Goal: Task Accomplishment & Management: Use online tool/utility

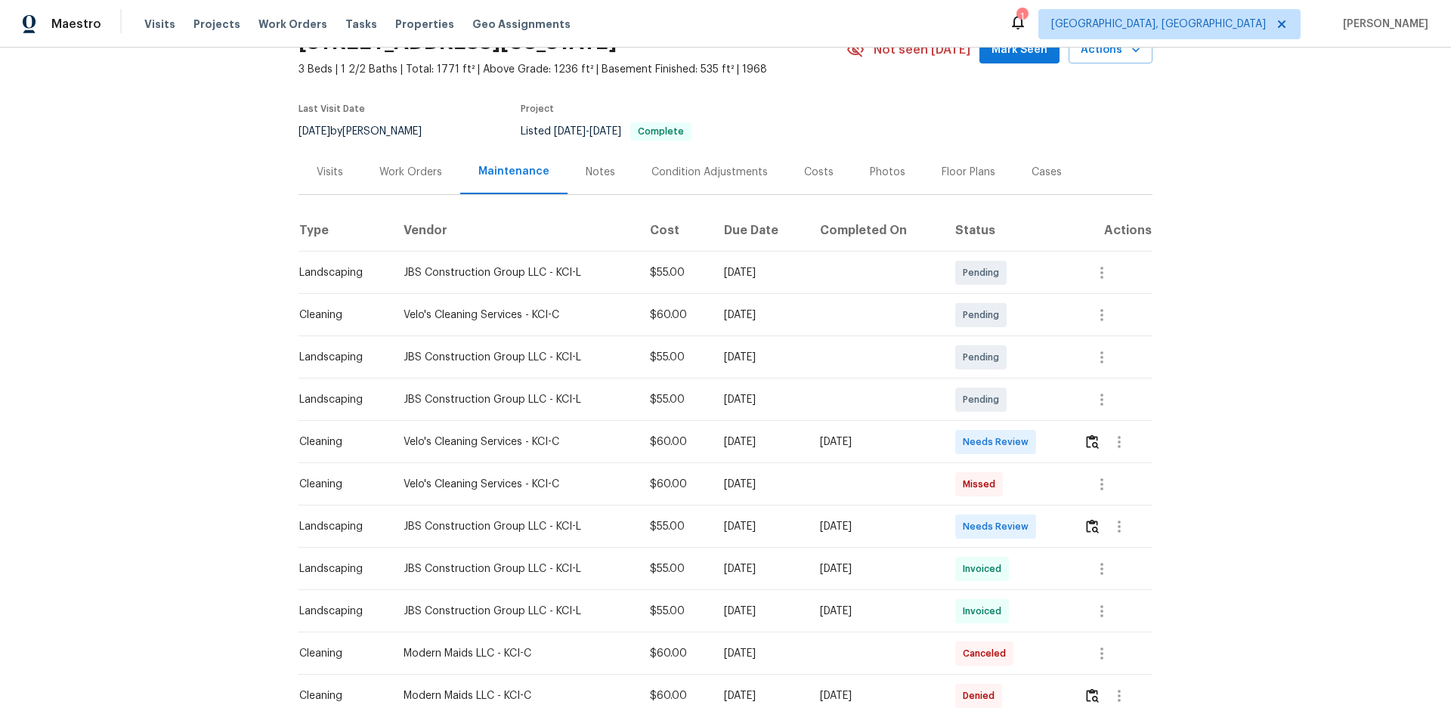
scroll to position [227, 0]
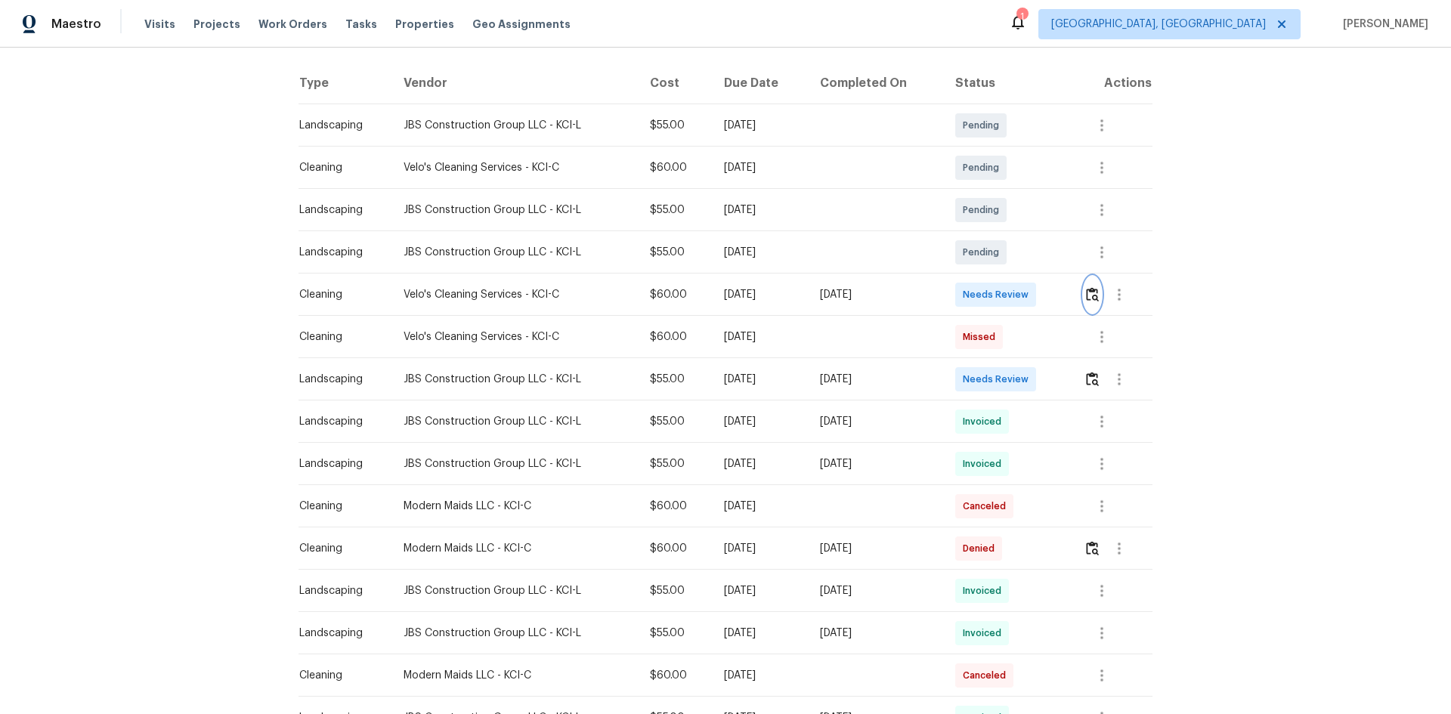
click at [1032, 296] on img "button" at bounding box center [1092, 294] width 13 height 14
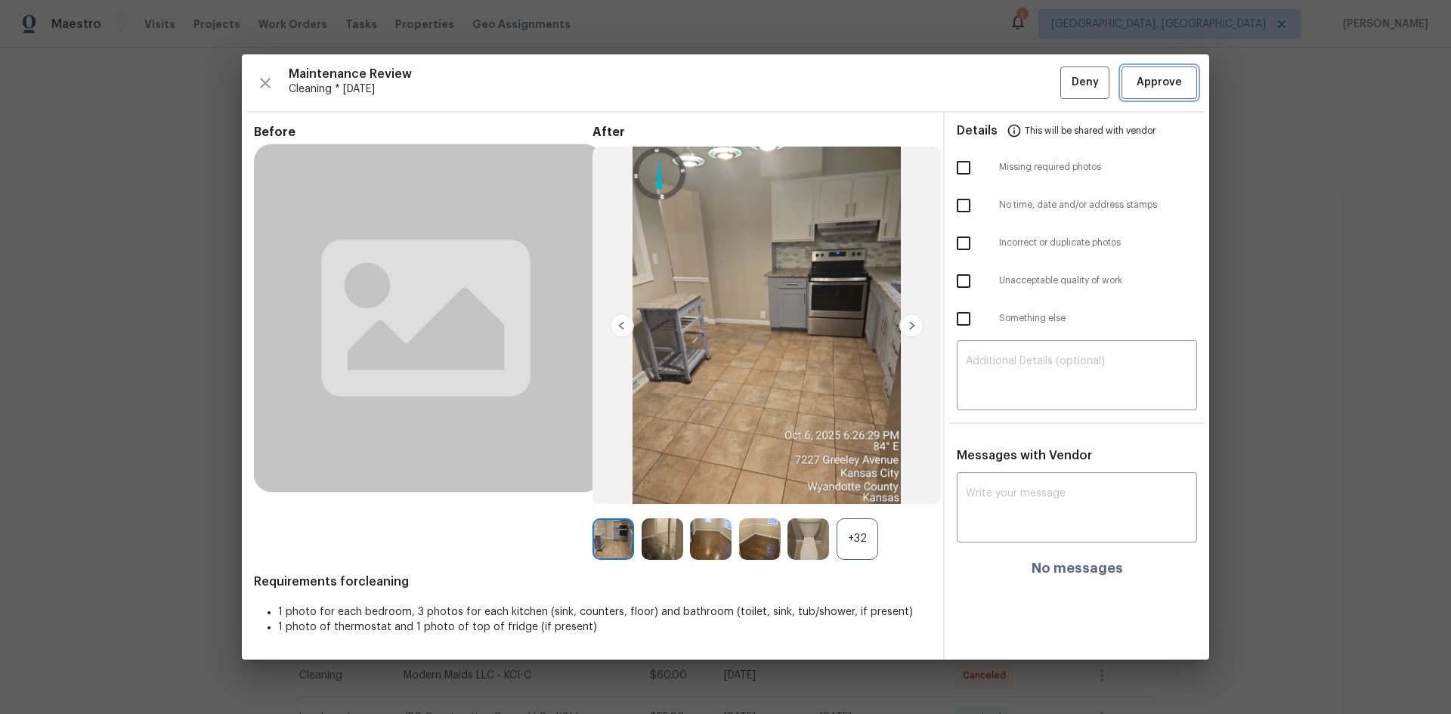
click at [1032, 95] on button "Approve" at bounding box center [1160, 83] width 76 height 32
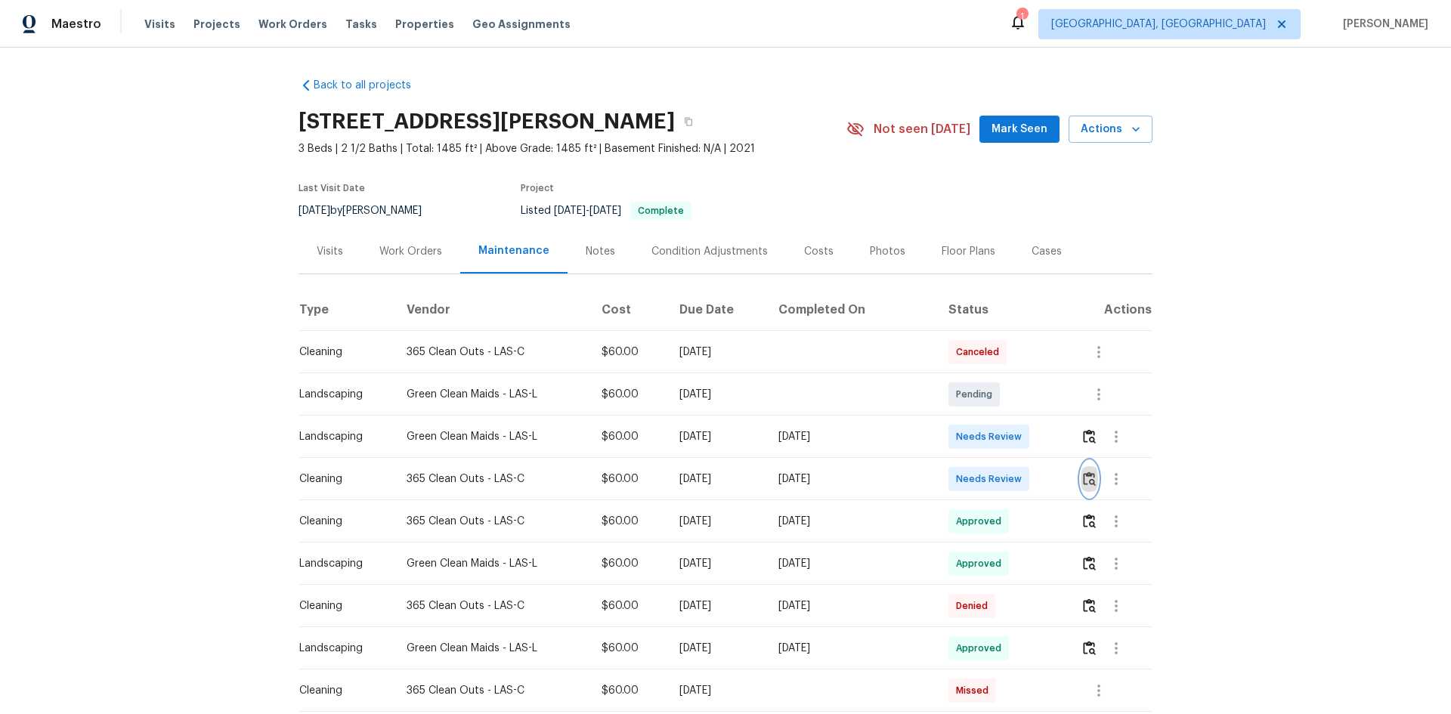
click at [1032, 478] on img "button" at bounding box center [1089, 479] width 13 height 14
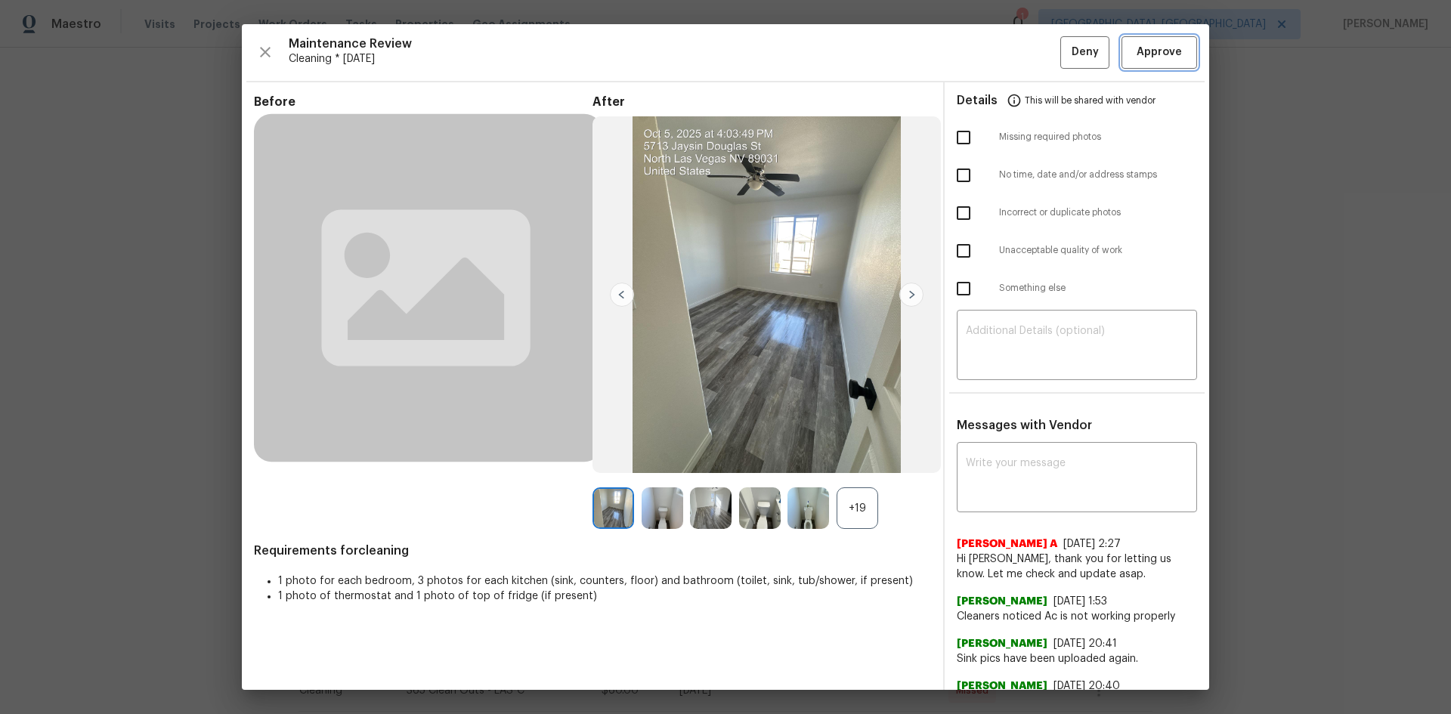
click at [1032, 51] on span "Approve" at bounding box center [1159, 52] width 45 height 19
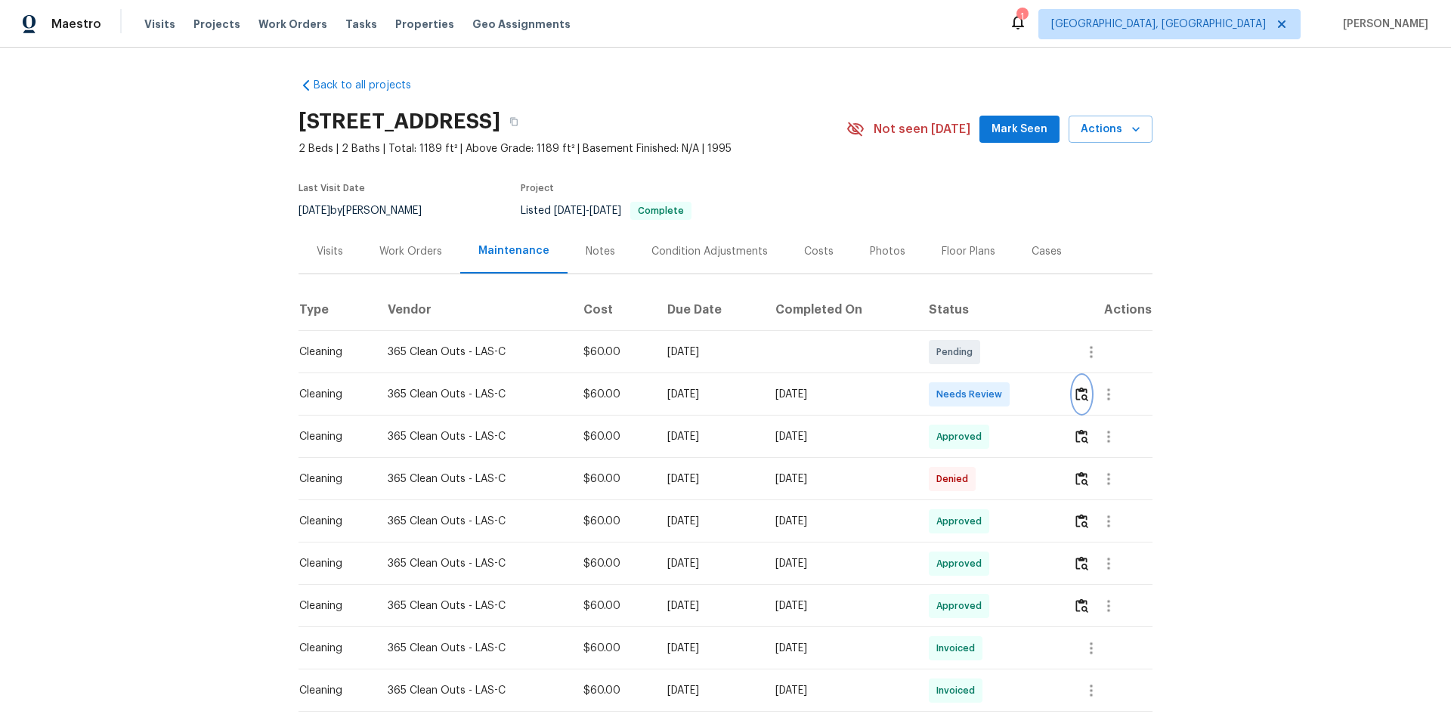
click at [1032, 399] on button "button" at bounding box center [1081, 394] width 17 height 36
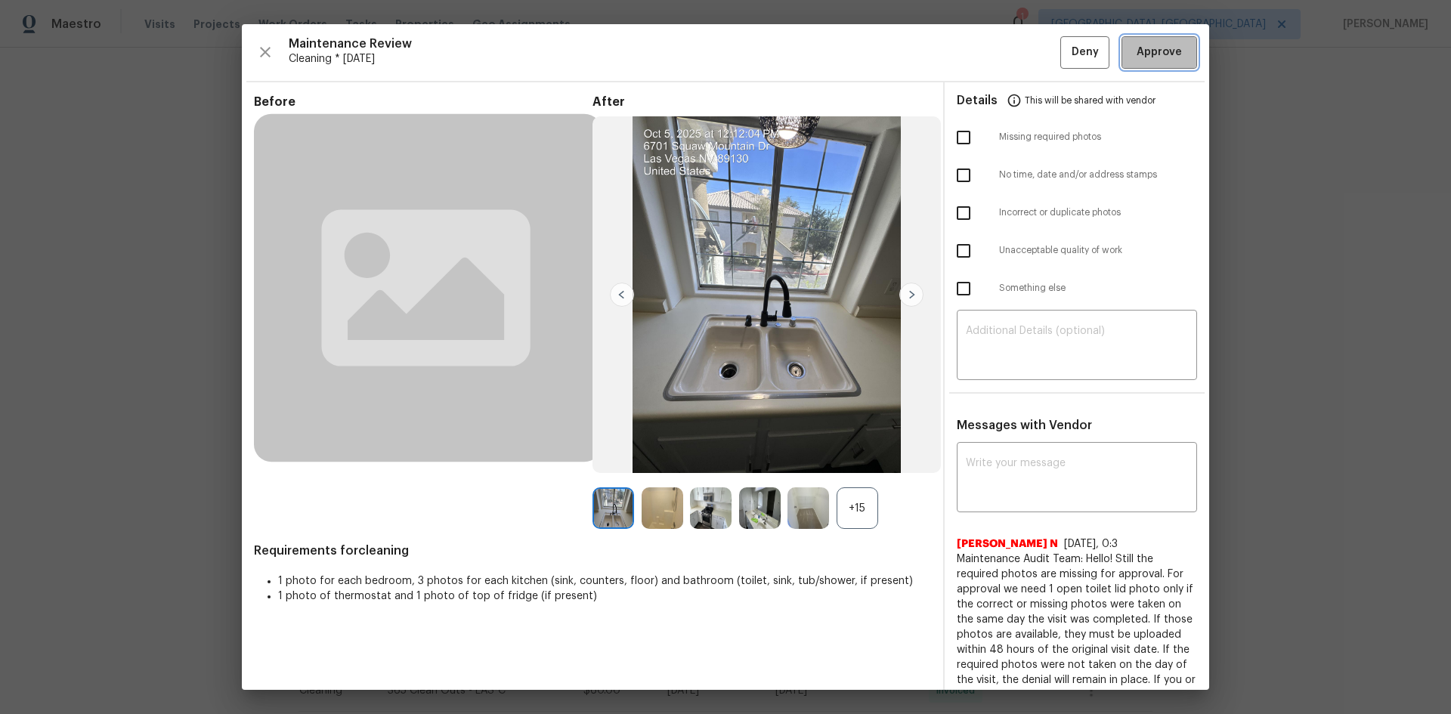
click at [1032, 54] on span "Approve" at bounding box center [1159, 52] width 45 height 19
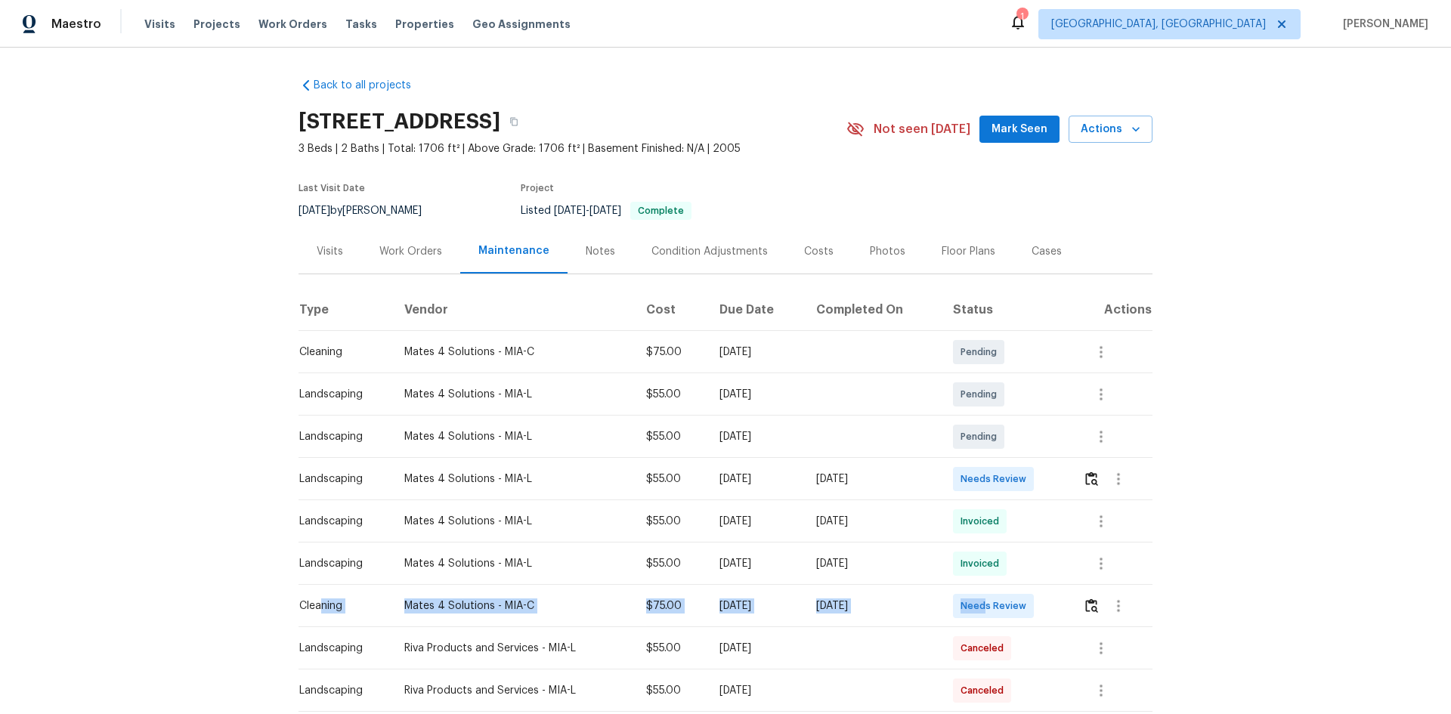
drag, startPoint x: 317, startPoint y: 607, endPoint x: 1041, endPoint y: 604, distance: 723.3
click at [1012, 478] on tr "Cleaning Mates 4 Solutions - MIA-C $75.00 Mon, Oct 06 2025 Mon, Oct 06 2025 Nee…" at bounding box center [726, 606] width 854 height 42
click at [1032, 478] on button "button" at bounding box center [1091, 606] width 17 height 36
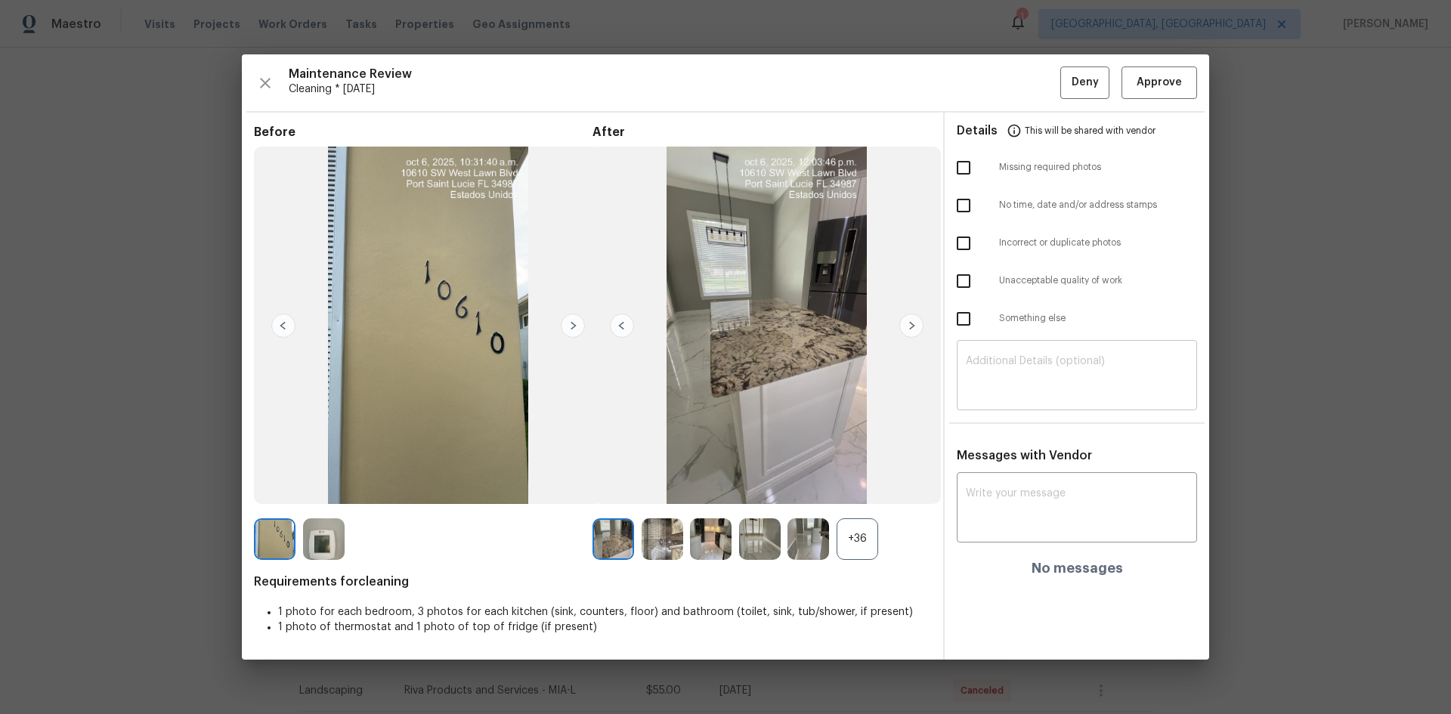
click at [1032, 346] on div "Details This will be shared with vendor Missing required photos No time, date a…" at bounding box center [1077, 386] width 265 height 547
click at [1032, 363] on textarea at bounding box center [1077, 377] width 222 height 42
paste textarea "Maintenance Audit Team: Hello! Unfortunately, this cleaning visit completed on …"
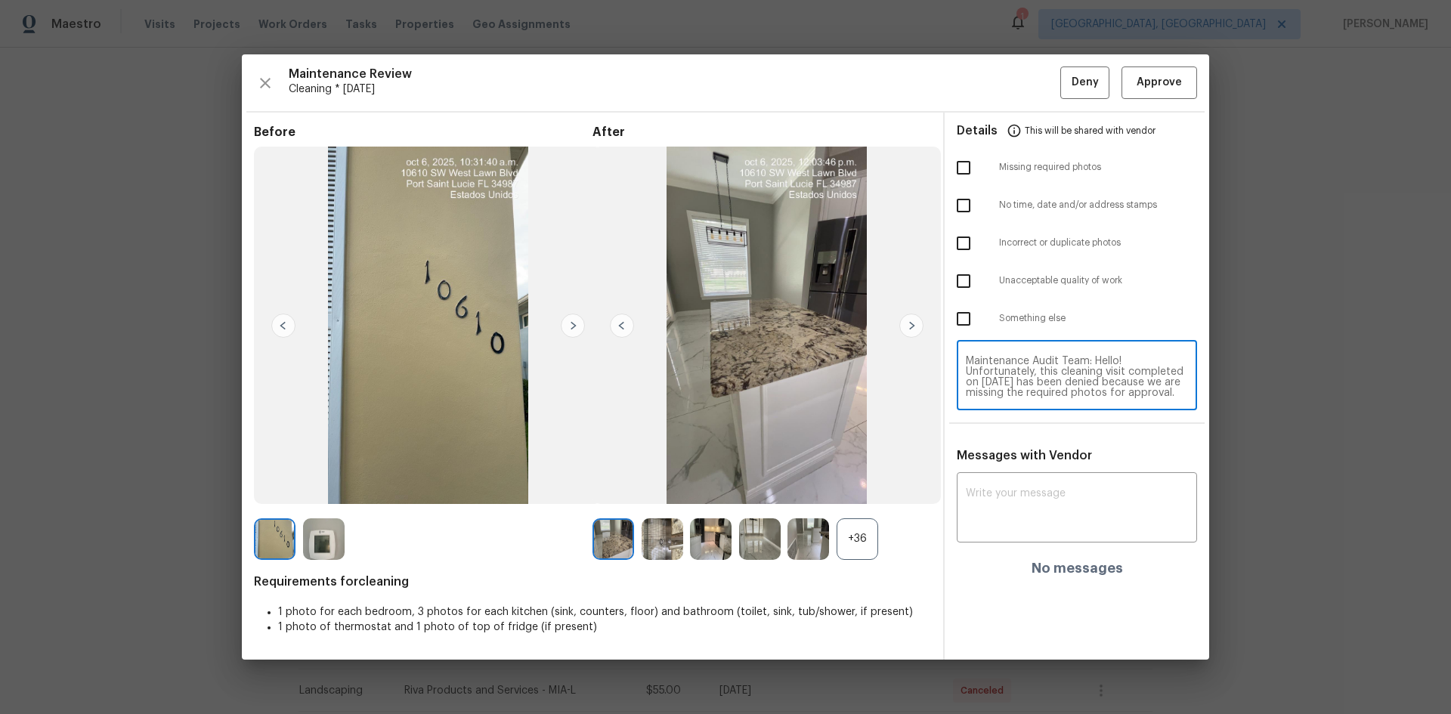
scroll to position [148, 0]
type textarea "Maintenance Audit Team: Hello! Unfortunately, this cleaning visit completed on …"
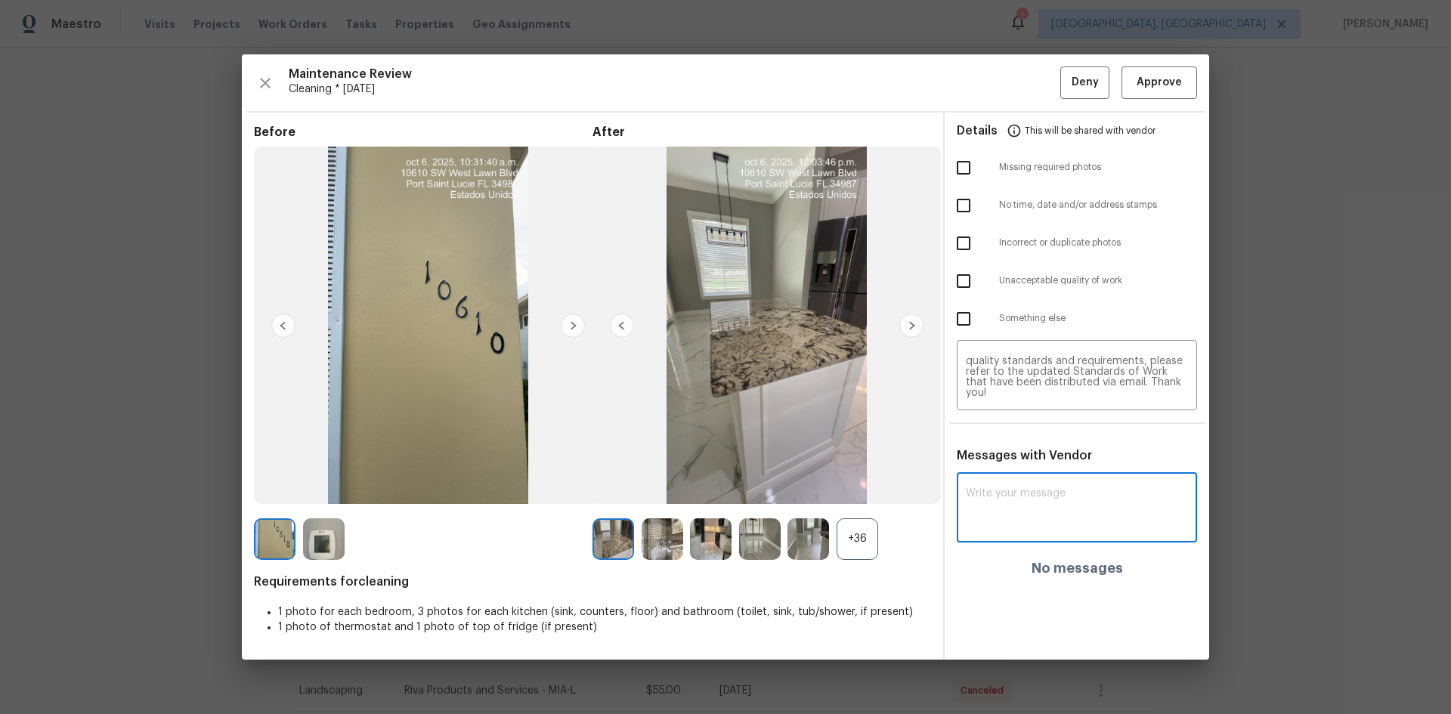
click at [1032, 478] on textarea at bounding box center [1077, 509] width 222 height 42
paste textarea "Maintenance Audit Team: Hello! Unfortunately, this cleaning visit completed on …"
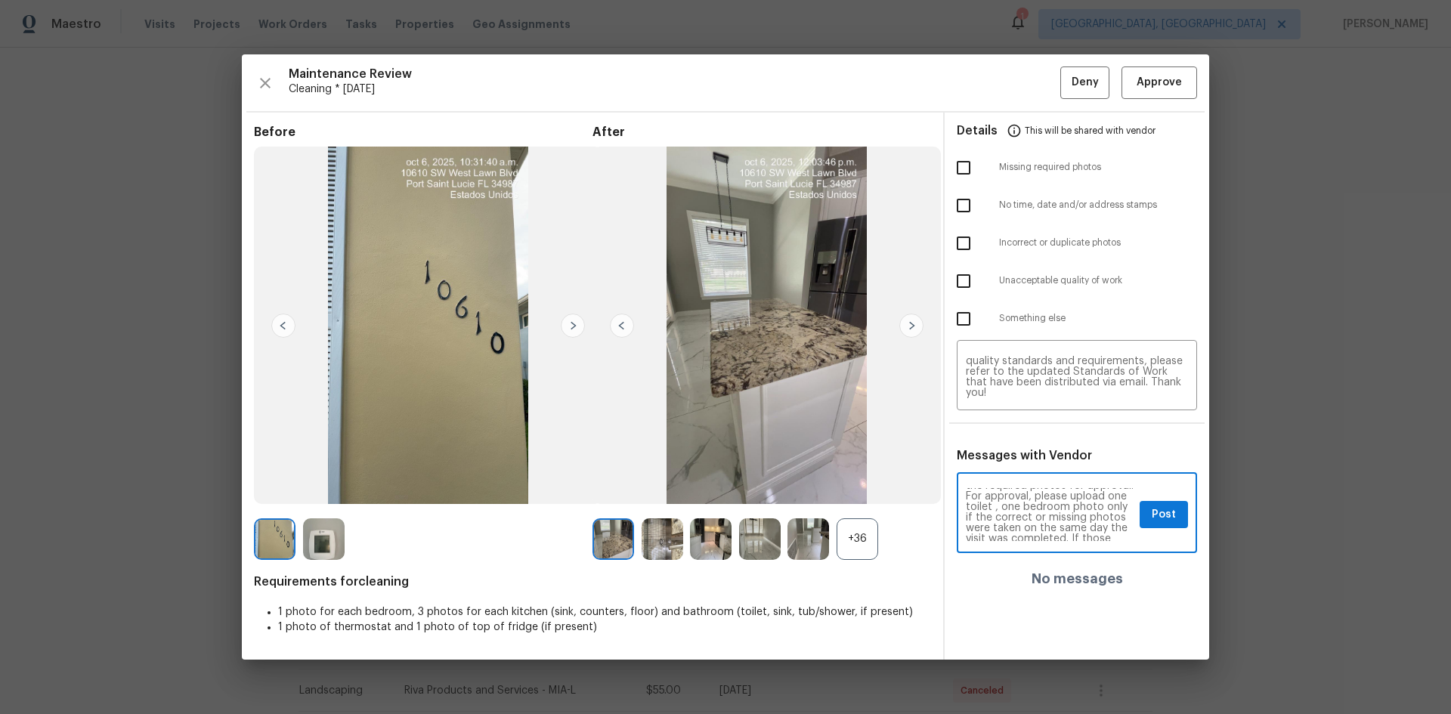
scroll to position [60, 0]
type textarea "Maintenance Audit Team: Hello! Unfortunately, this cleaning visit completed on …"
click at [1032, 478] on span "Post" at bounding box center [1164, 515] width 24 height 19
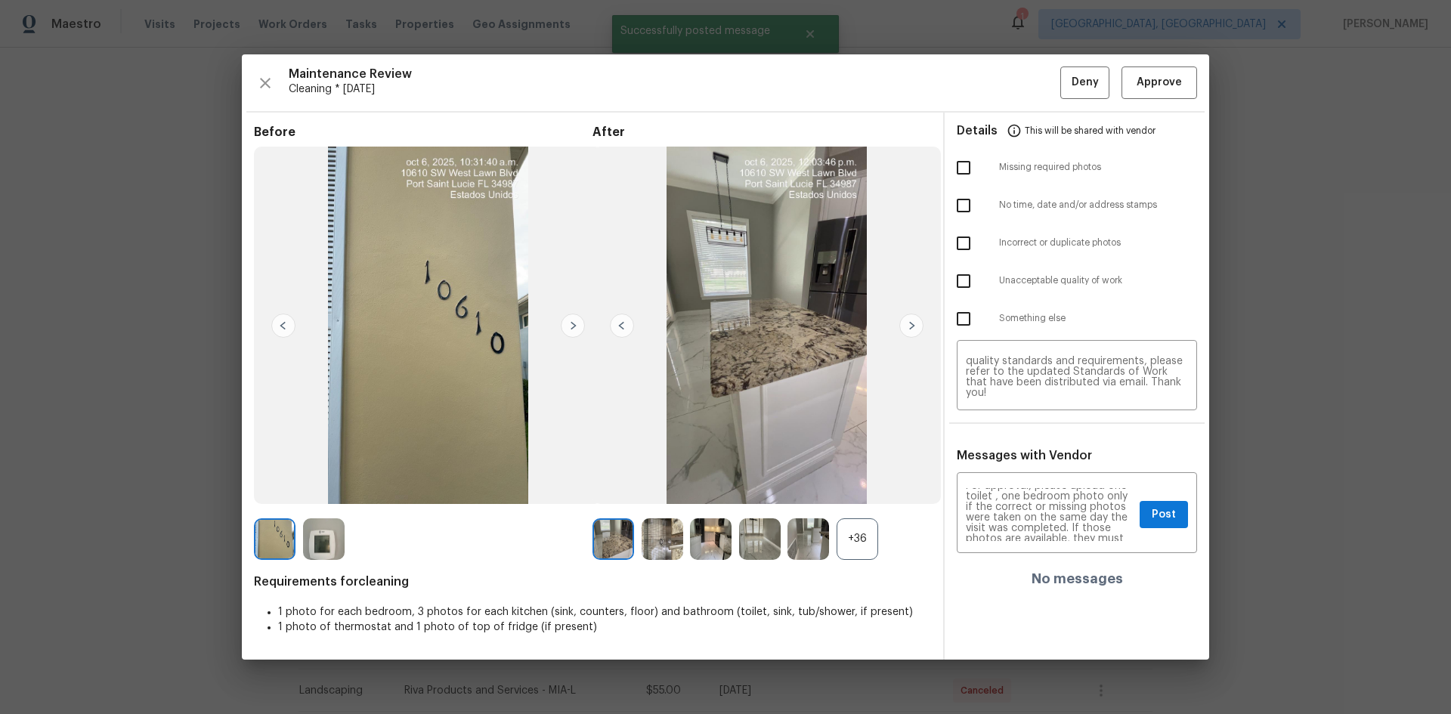
click at [958, 171] on input "checkbox" at bounding box center [964, 168] width 32 height 32
checkbox input "true"
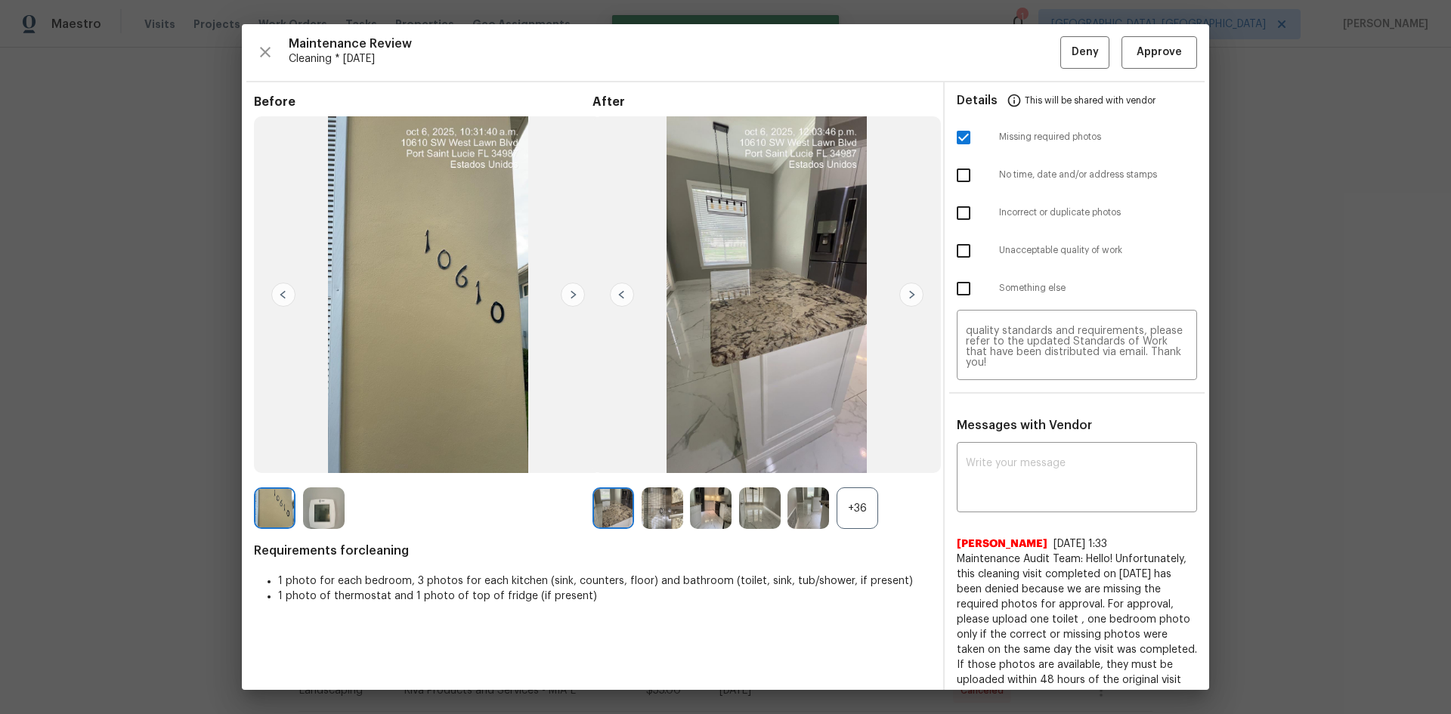
scroll to position [0, 0]
click at [1032, 53] on span "Deny" at bounding box center [1085, 52] width 27 height 19
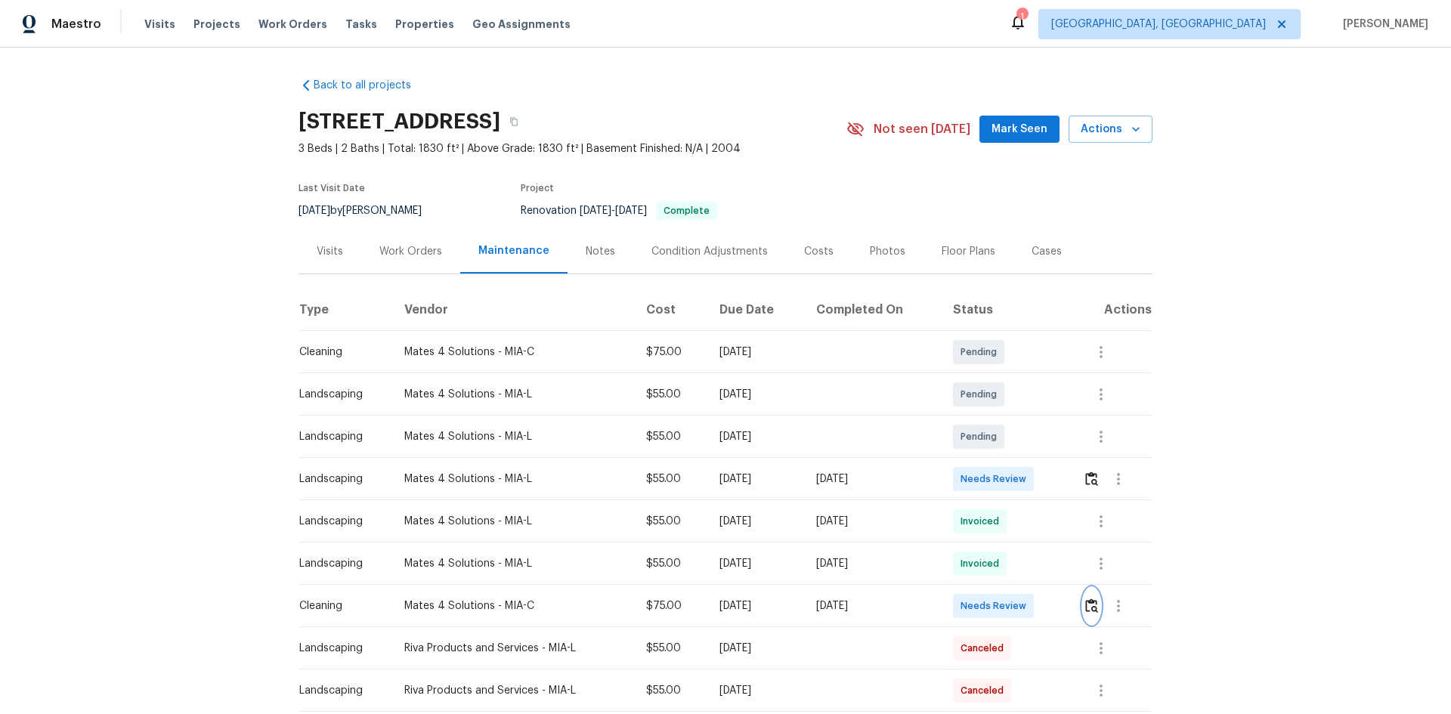
click at [1032, 478] on img "button" at bounding box center [1091, 606] width 13 height 14
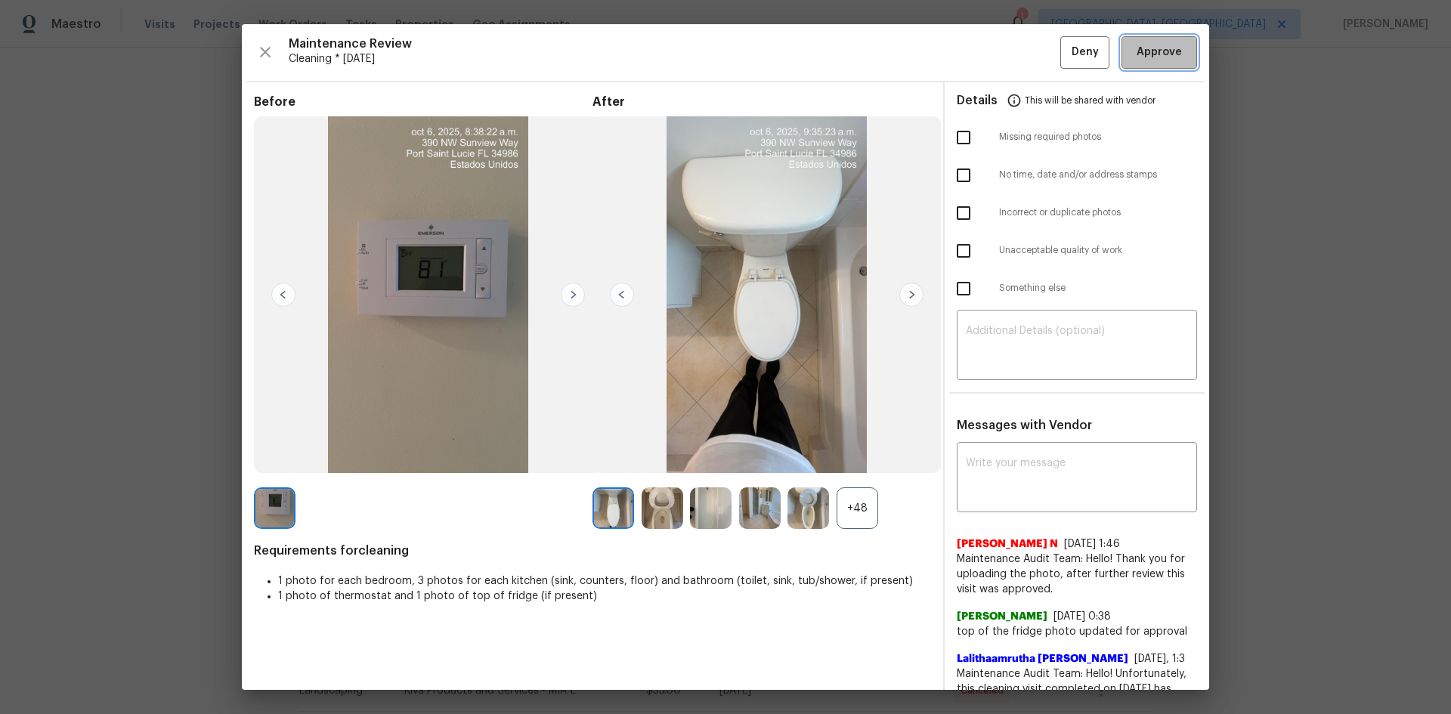
click at [1032, 52] on span "Approve" at bounding box center [1159, 52] width 45 height 19
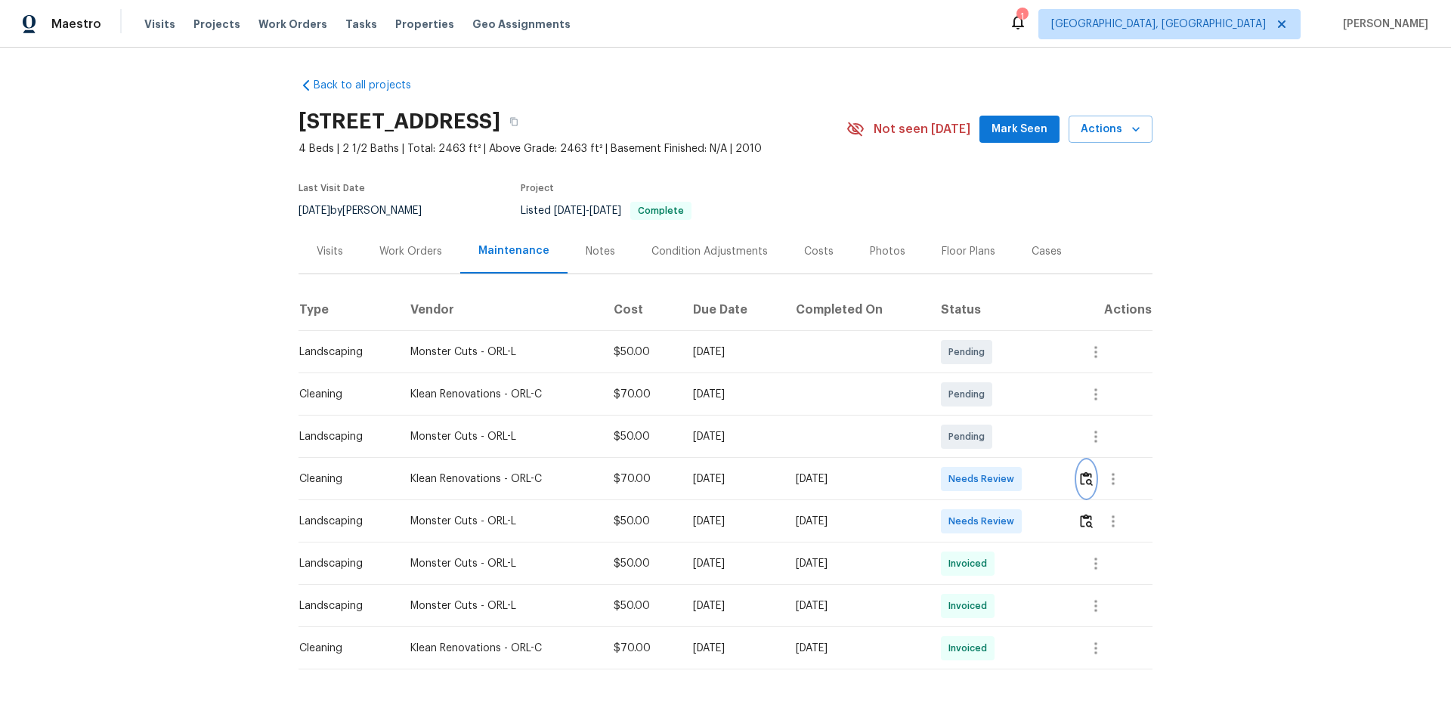
click at [1088, 478] on img "button" at bounding box center [1086, 479] width 13 height 14
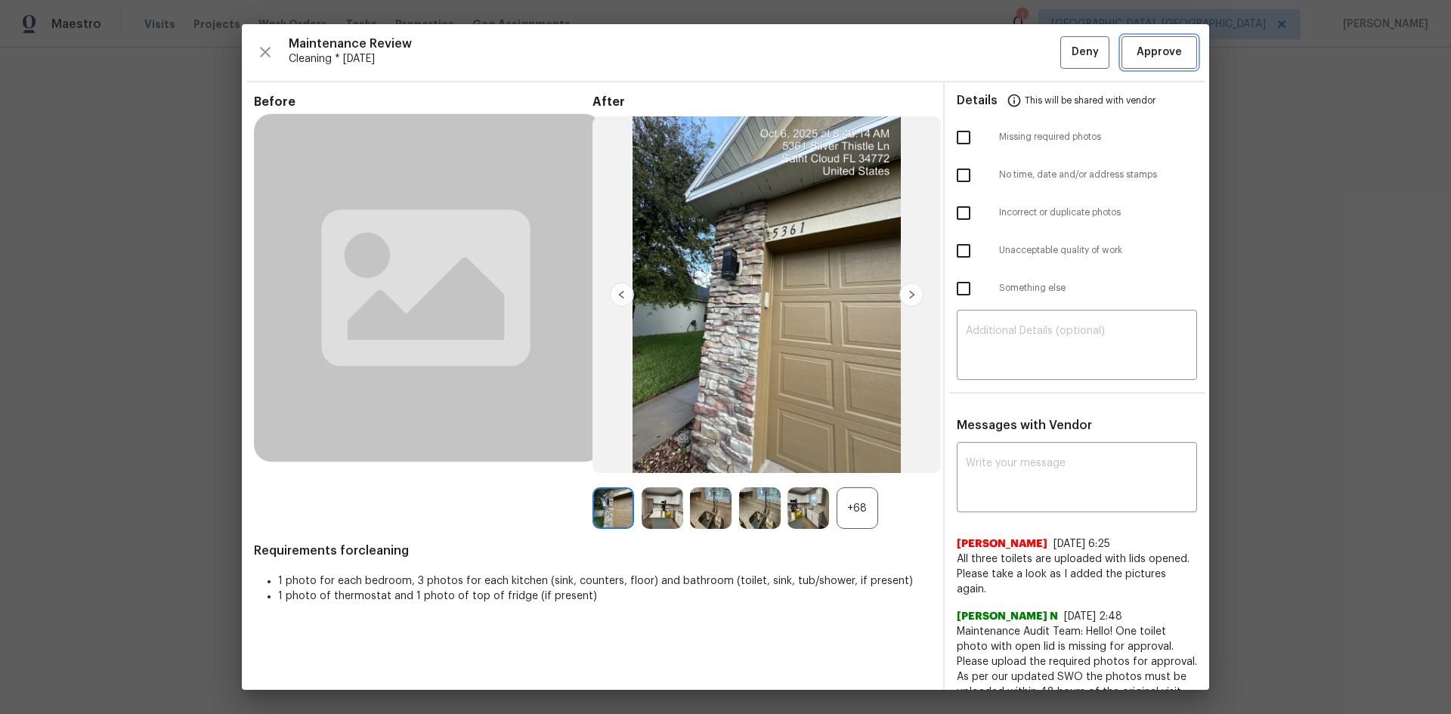
click at [1156, 49] on span "Approve" at bounding box center [1159, 52] width 45 height 19
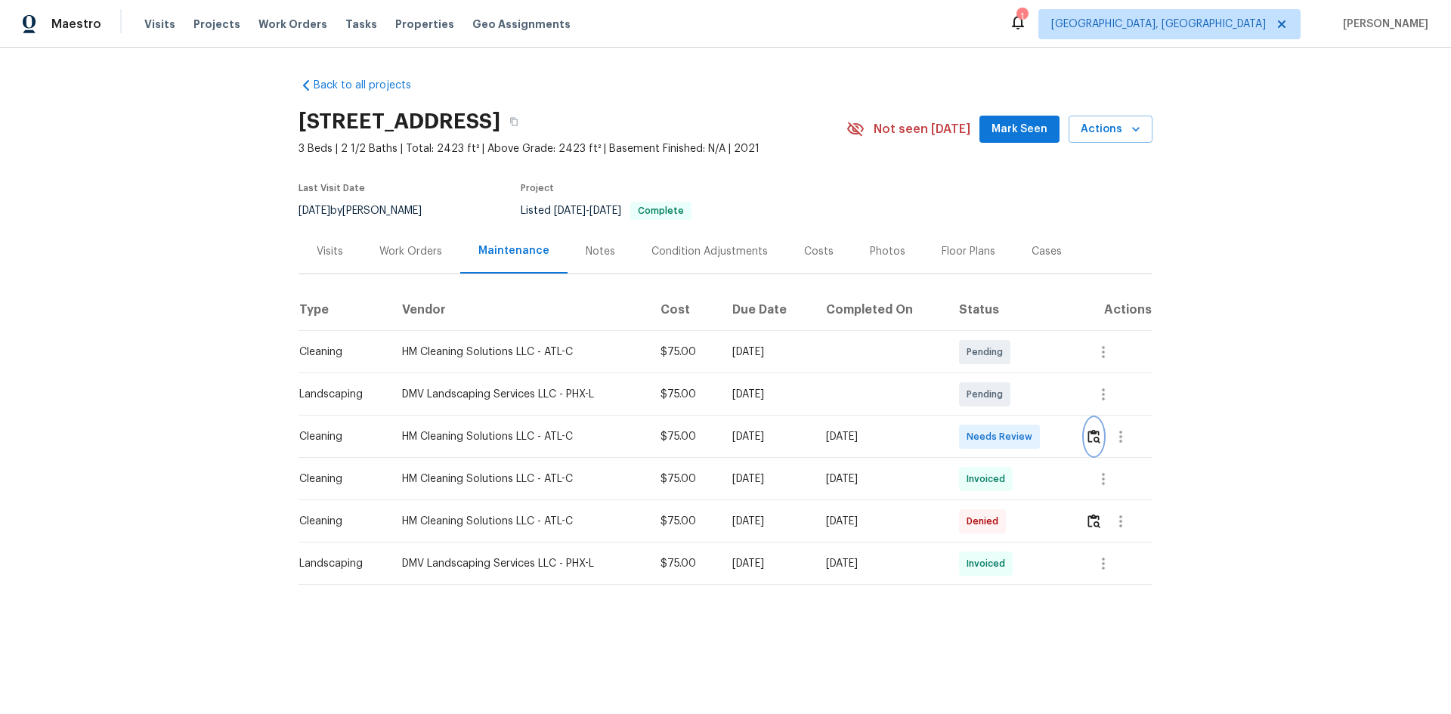
click at [1032, 435] on img "button" at bounding box center [1094, 436] width 13 height 14
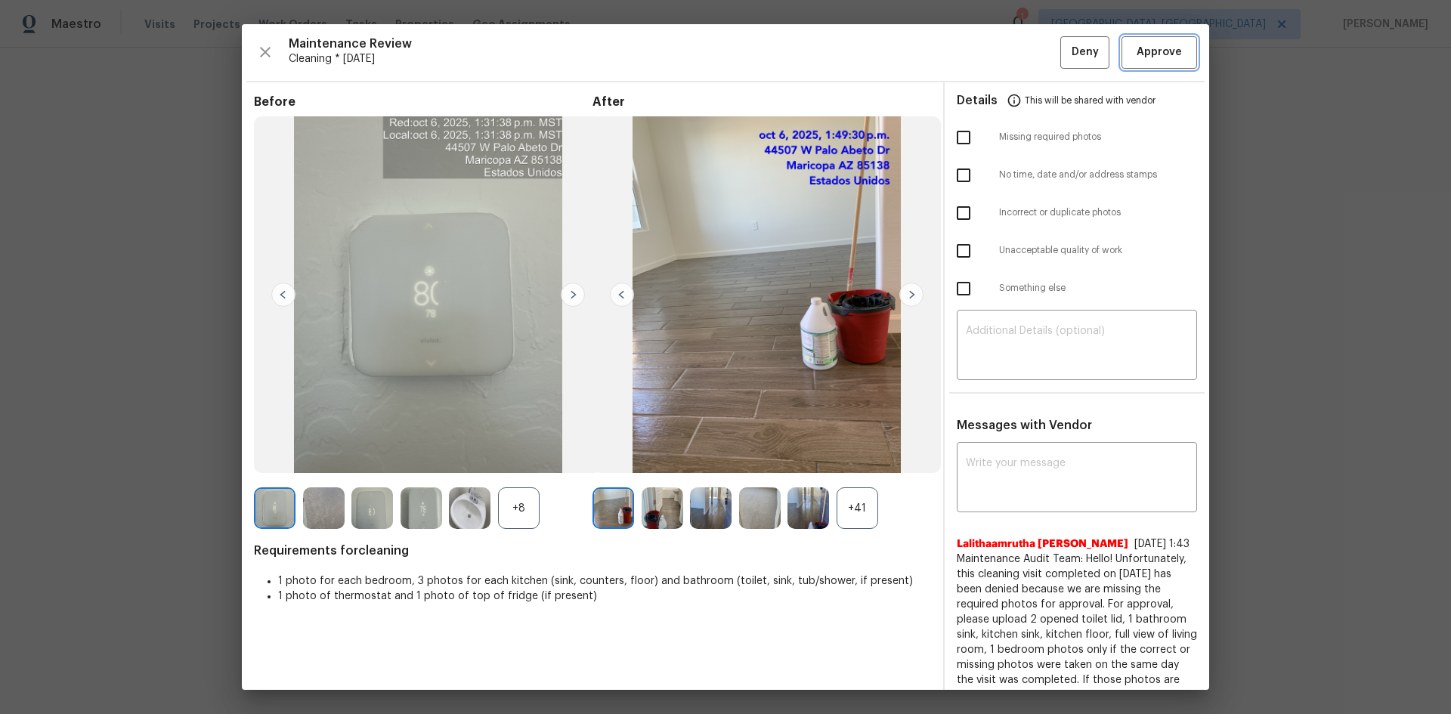
click at [1032, 67] on button "Approve" at bounding box center [1160, 52] width 76 height 32
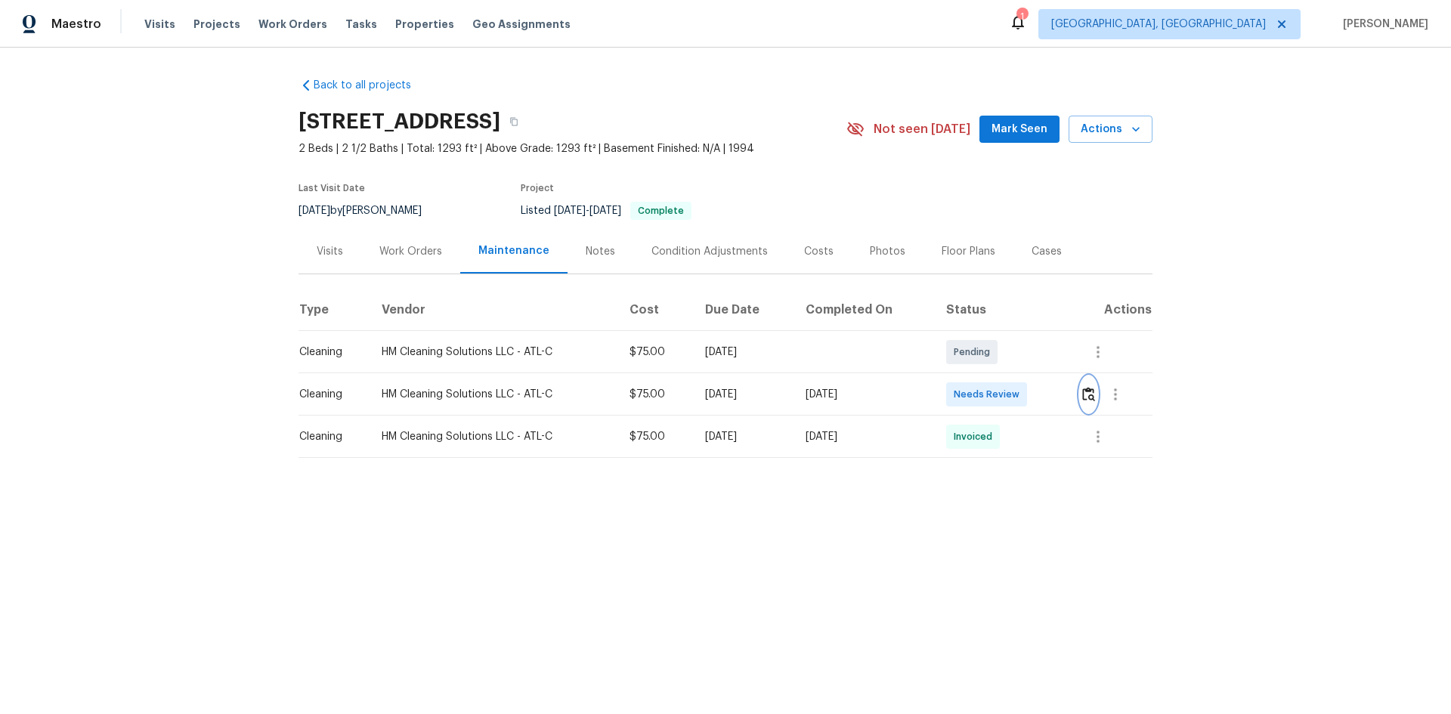
click at [1032, 391] on img "button" at bounding box center [1088, 394] width 13 height 14
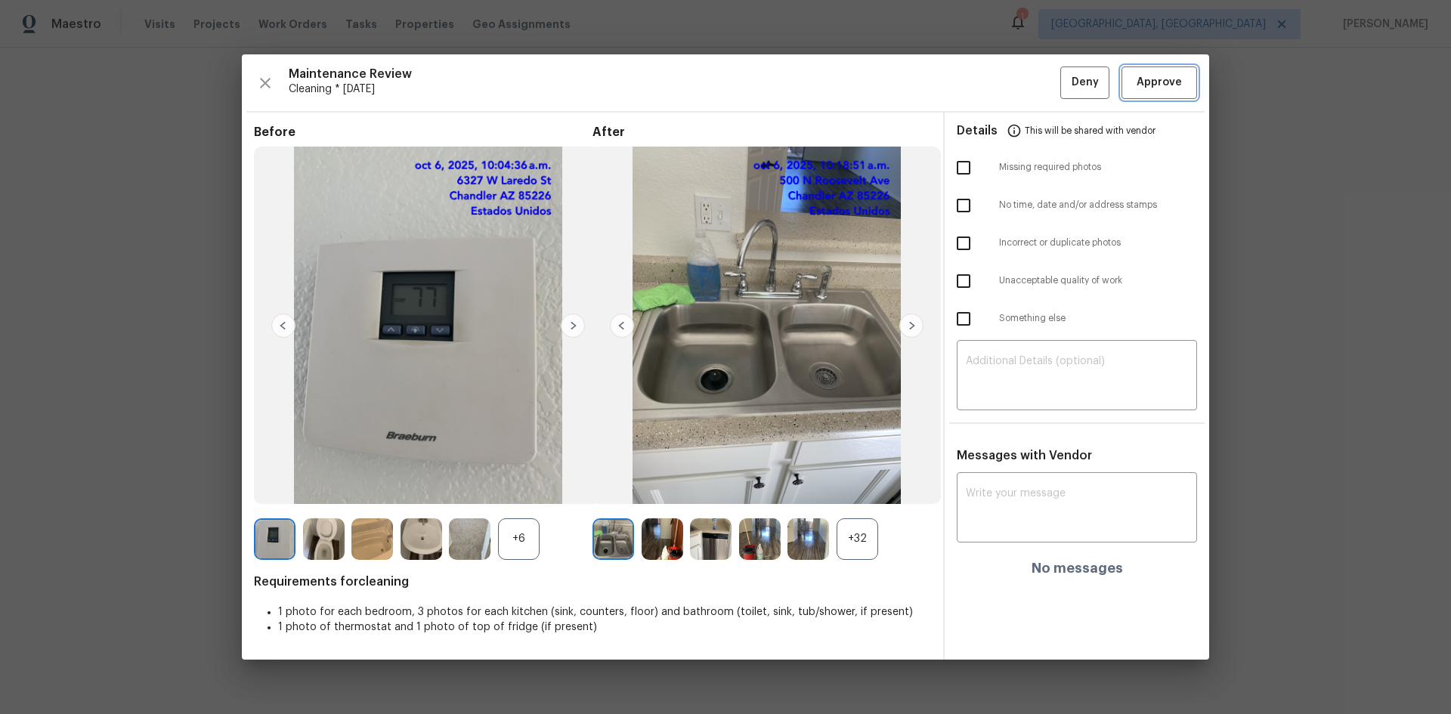
click at [1032, 85] on span "Approve" at bounding box center [1159, 82] width 45 height 19
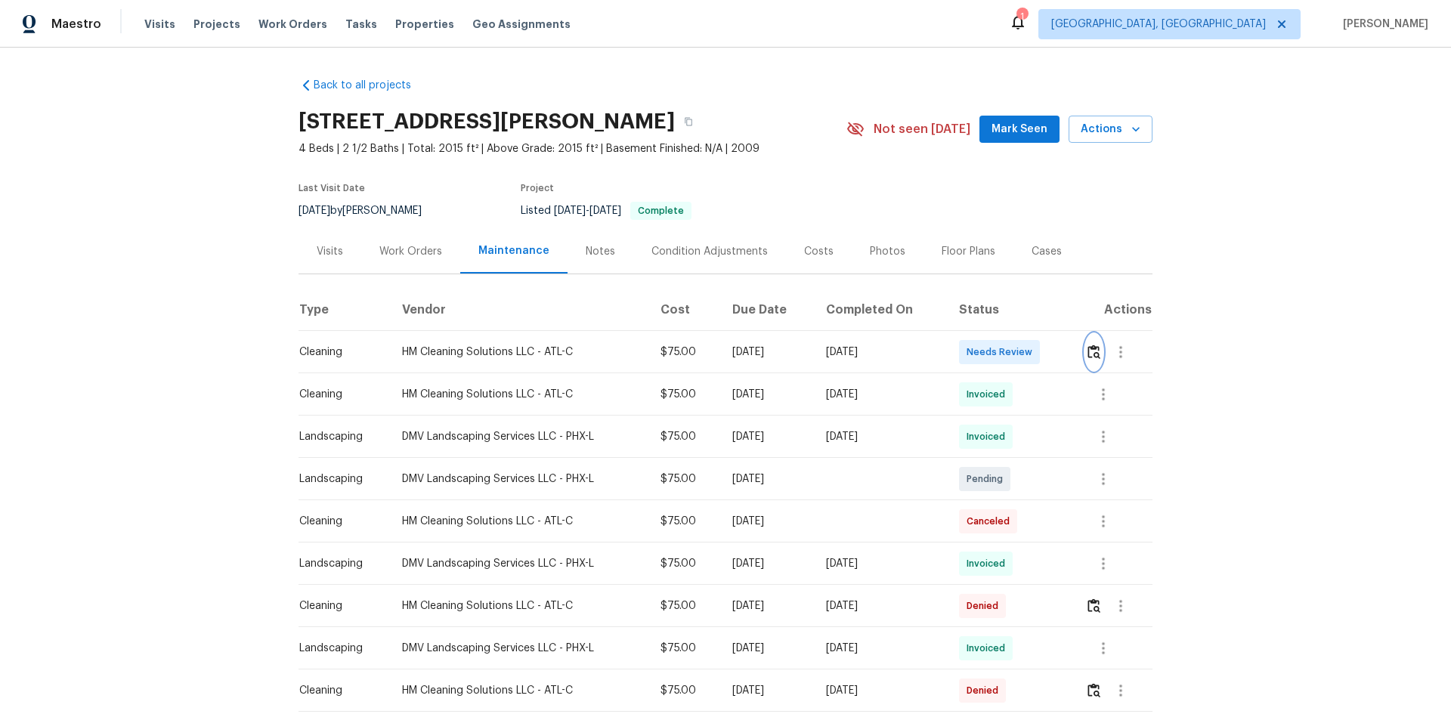
click at [1032, 351] on img "button" at bounding box center [1094, 352] width 13 height 14
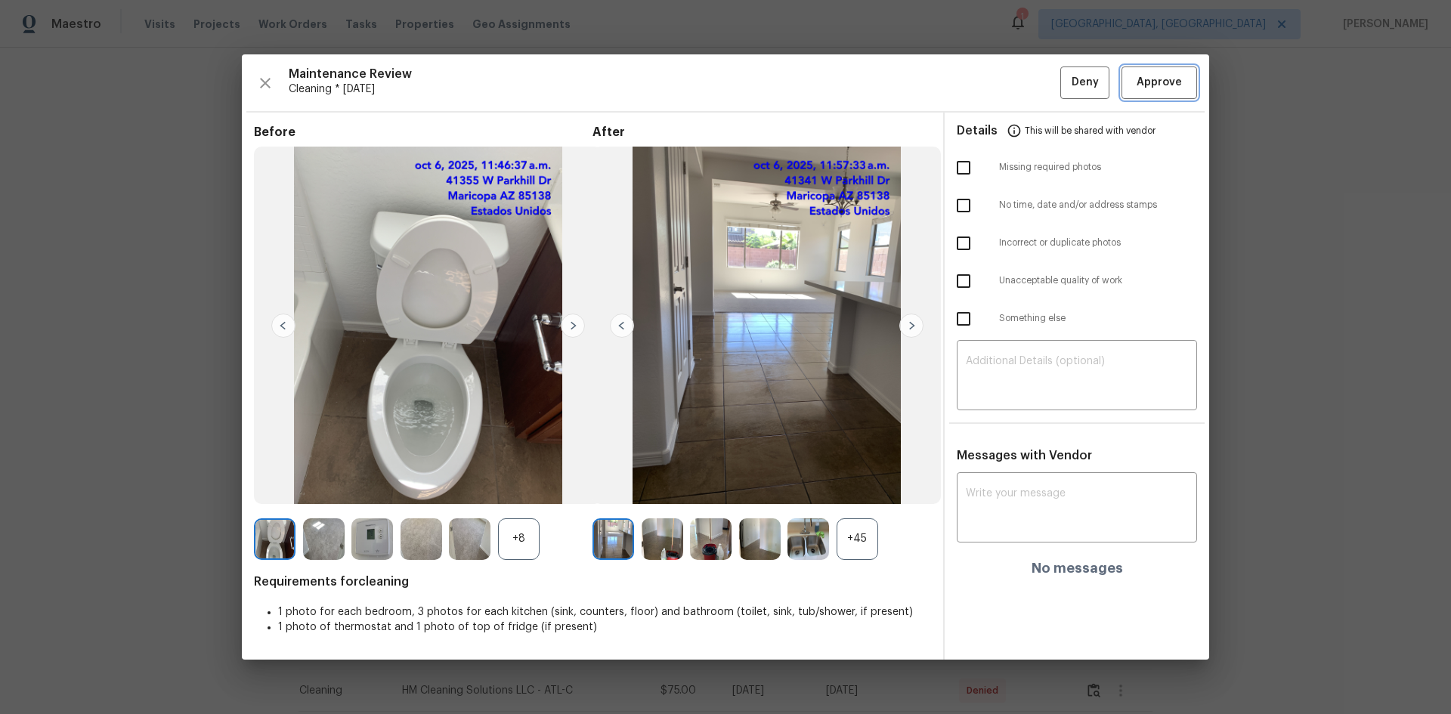
click at [1032, 82] on span "Approve" at bounding box center [1159, 82] width 45 height 19
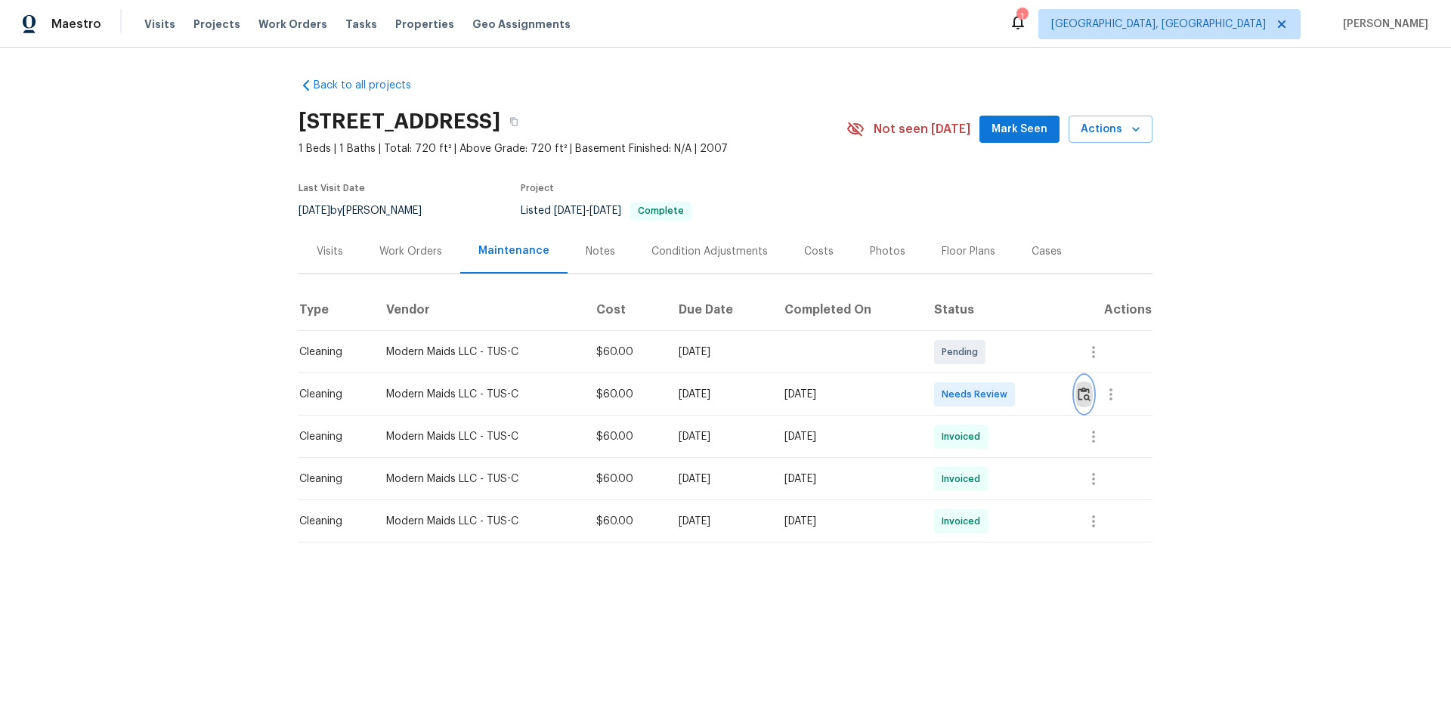
click at [1032, 401] on img "button" at bounding box center [1084, 394] width 13 height 14
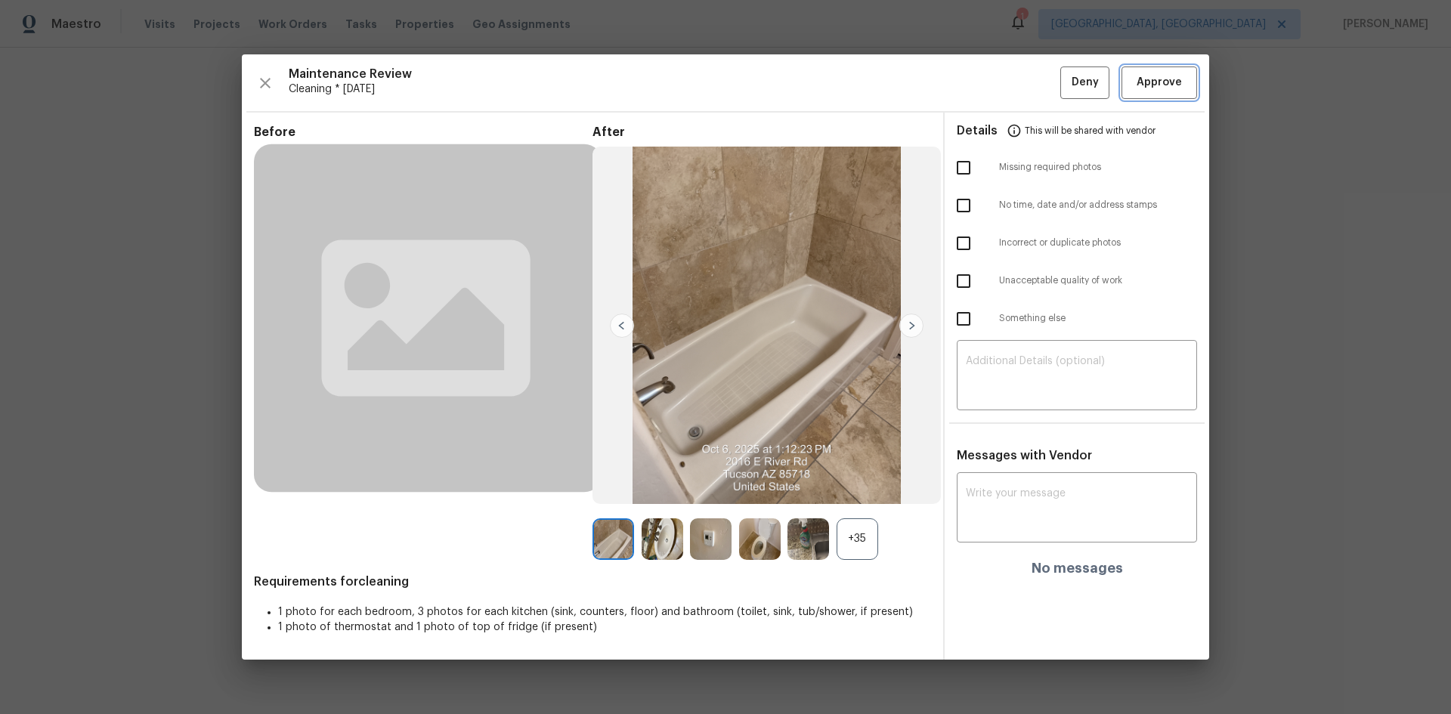
click at [1032, 88] on span "Approve" at bounding box center [1159, 82] width 45 height 19
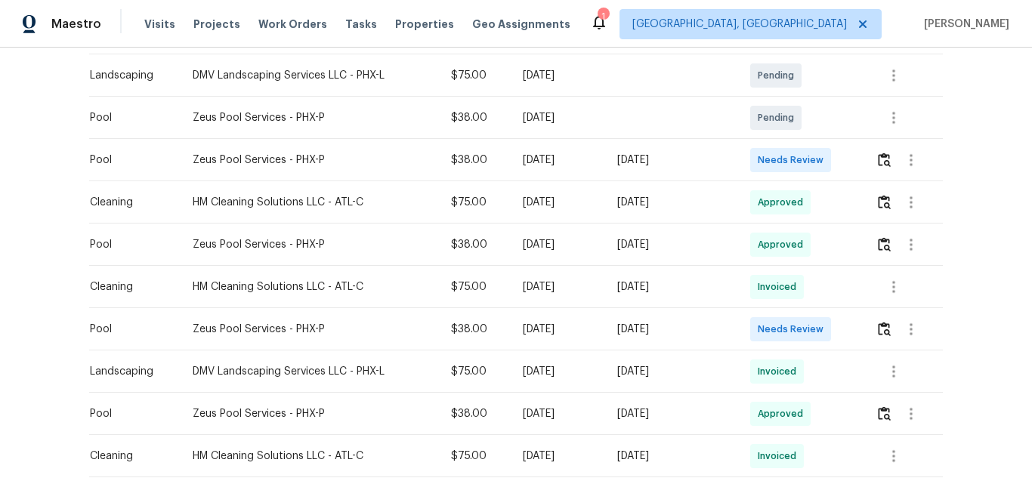
scroll to position [453, 0]
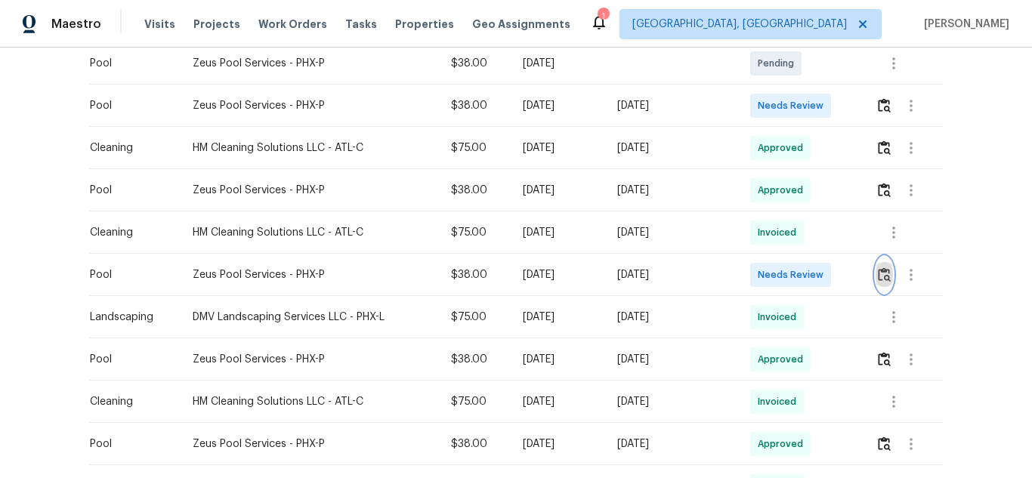
click at [883, 280] on img "button" at bounding box center [884, 275] width 13 height 14
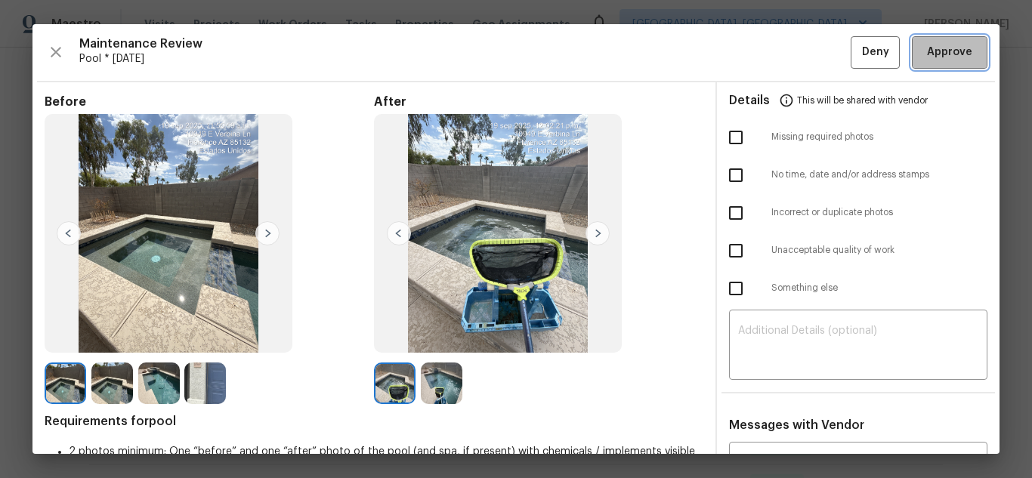
drag, startPoint x: 949, startPoint y: 46, endPoint x: 908, endPoint y: 118, distance: 83.0
click at [949, 48] on span "Approve" at bounding box center [949, 52] width 45 height 19
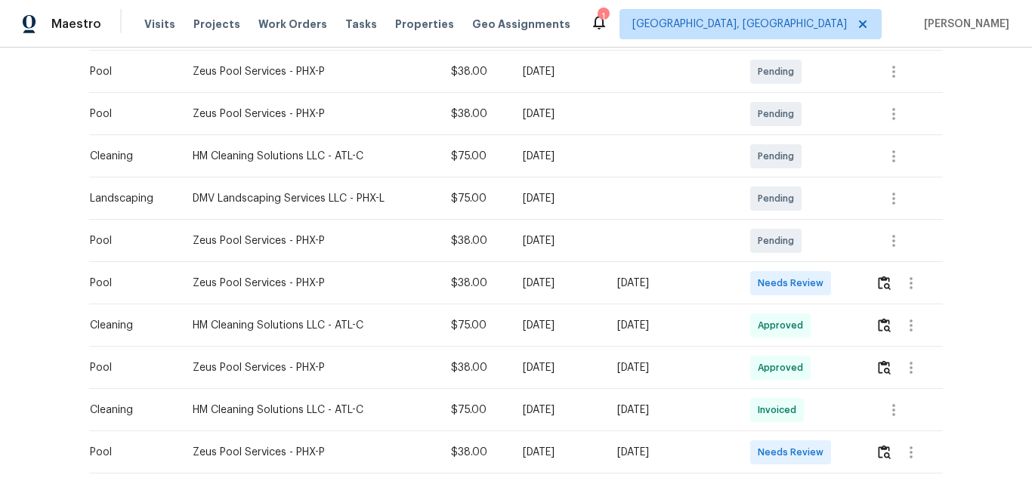
scroll to position [302, 0]
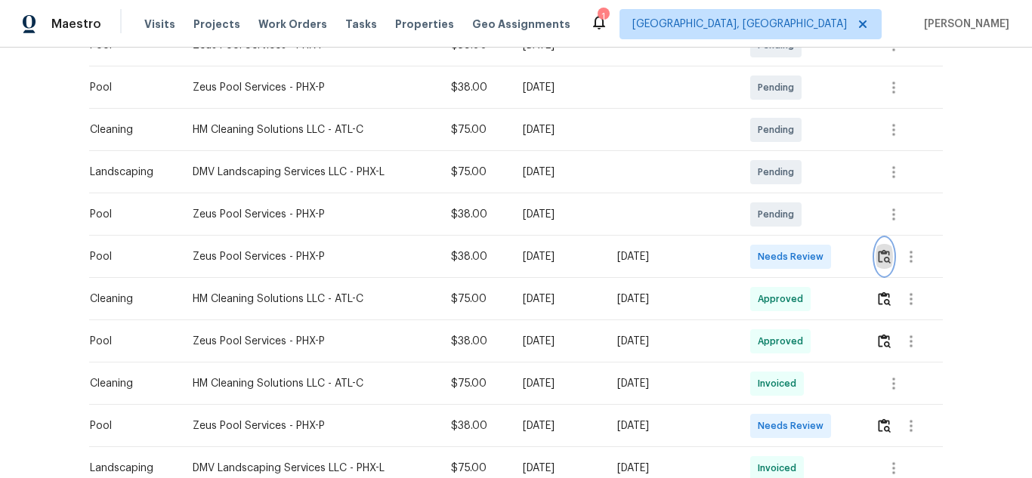
click at [885, 252] on img "button" at bounding box center [884, 256] width 13 height 14
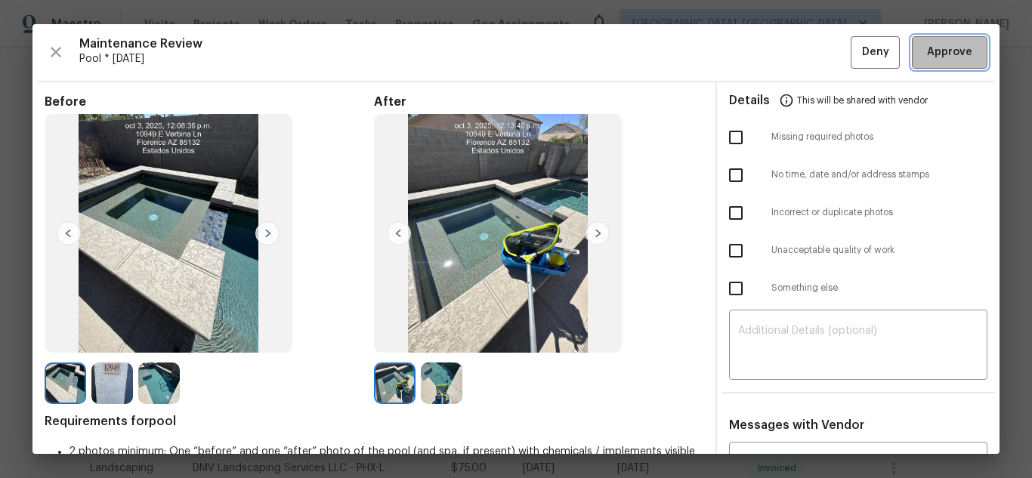
click at [924, 54] on span "Approve" at bounding box center [949, 52] width 51 height 19
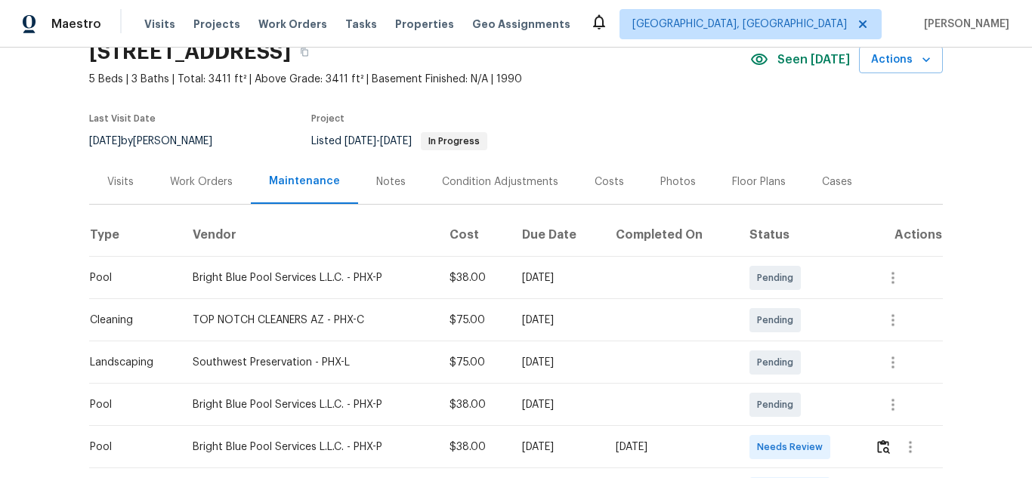
scroll to position [227, 0]
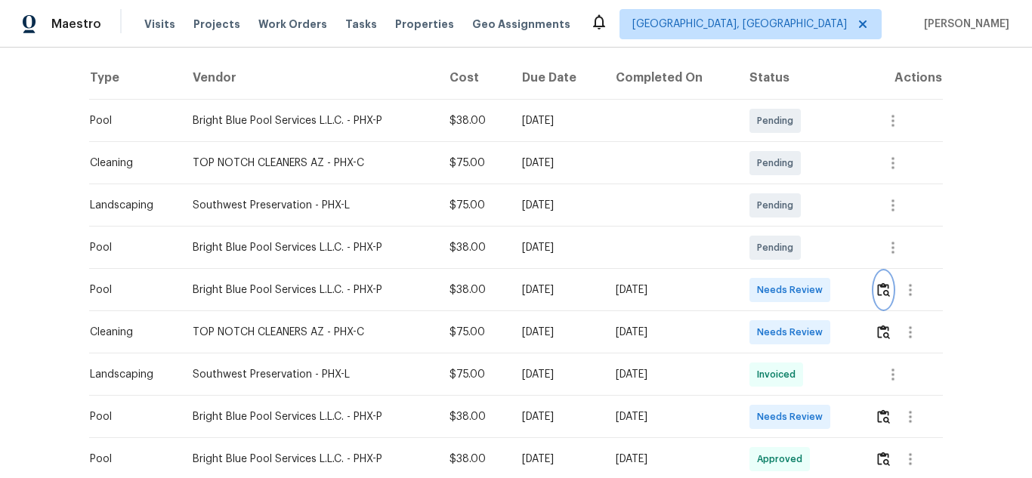
click at [882, 286] on img "button" at bounding box center [883, 290] width 13 height 14
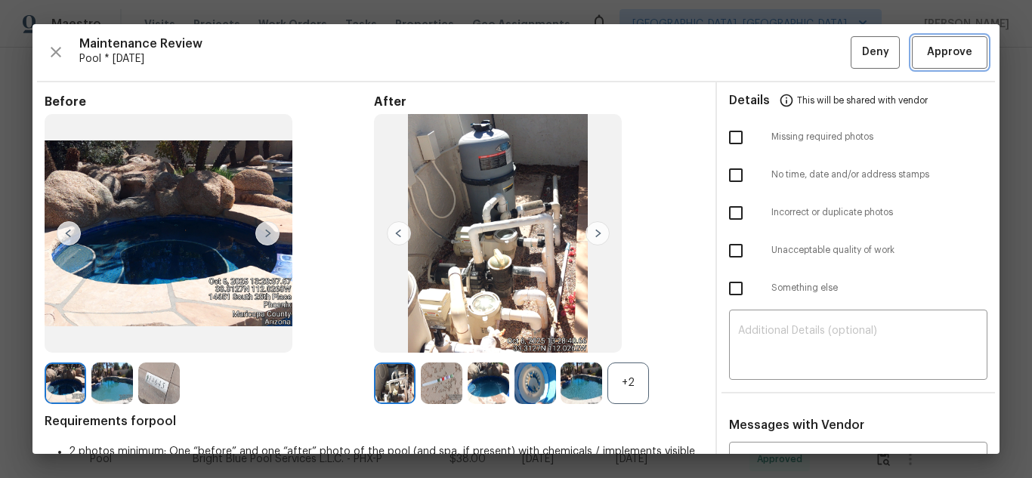
click at [947, 55] on span "Approve" at bounding box center [949, 52] width 45 height 19
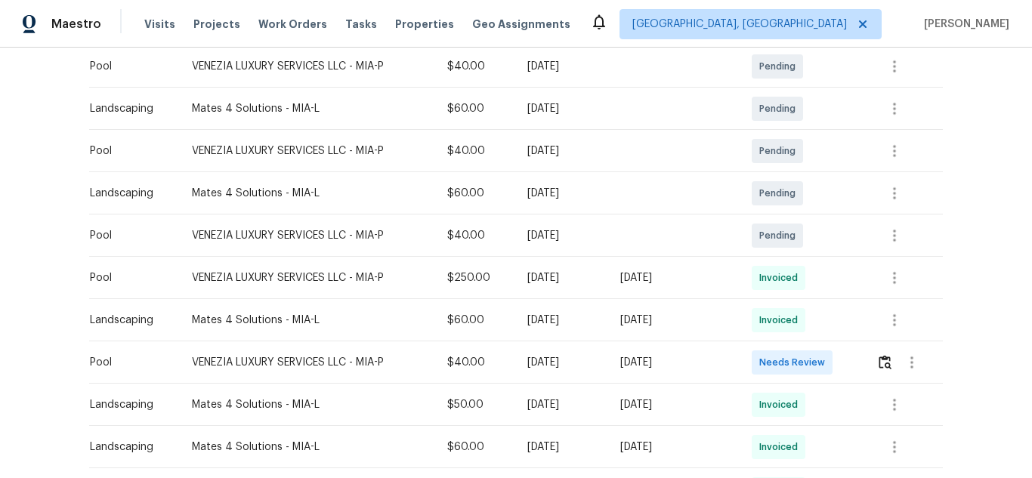
scroll to position [453, 0]
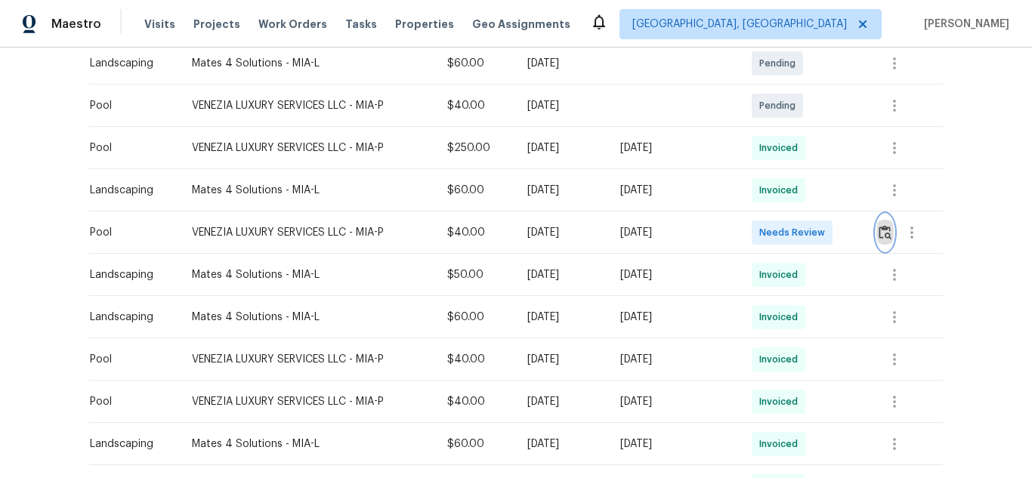
click at [887, 243] on button "button" at bounding box center [885, 233] width 17 height 36
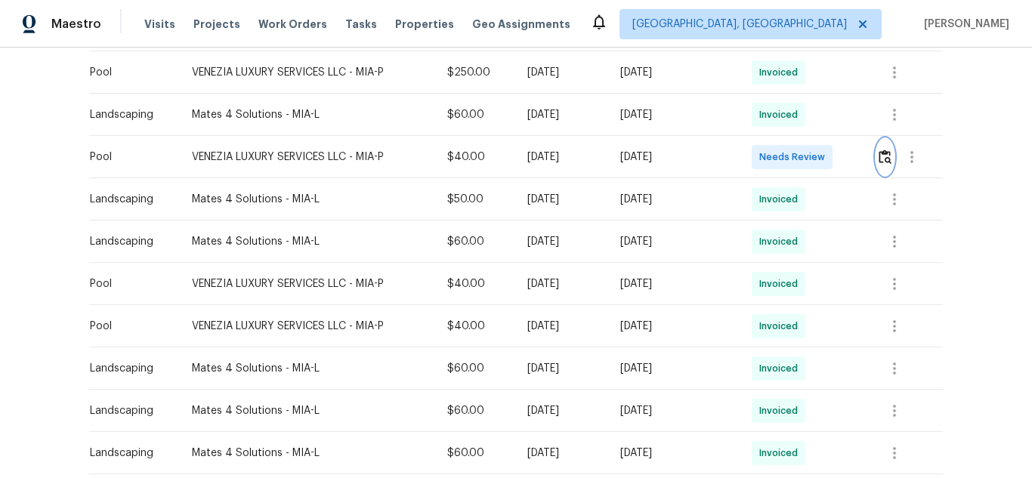
scroll to position [378, 0]
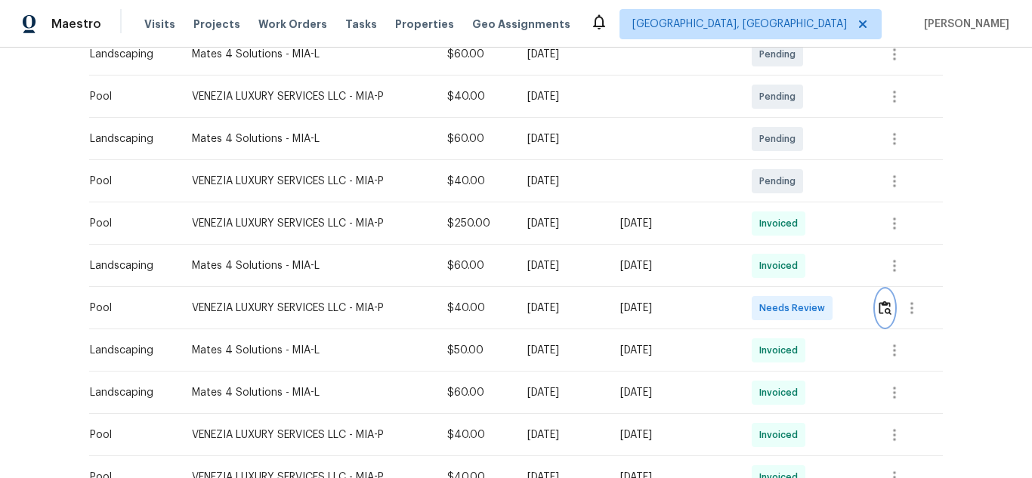
click at [886, 302] on img "button" at bounding box center [885, 308] width 13 height 14
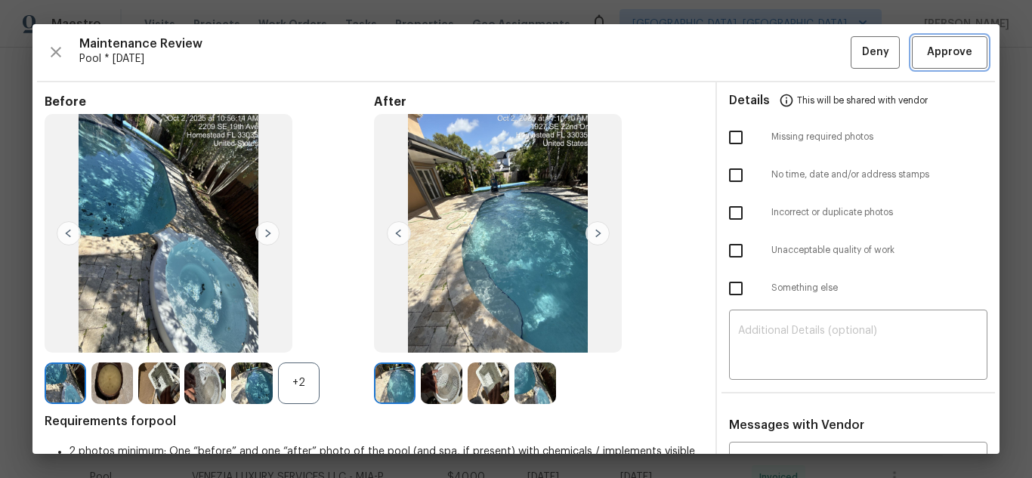
click at [946, 52] on span "Approve" at bounding box center [949, 52] width 45 height 19
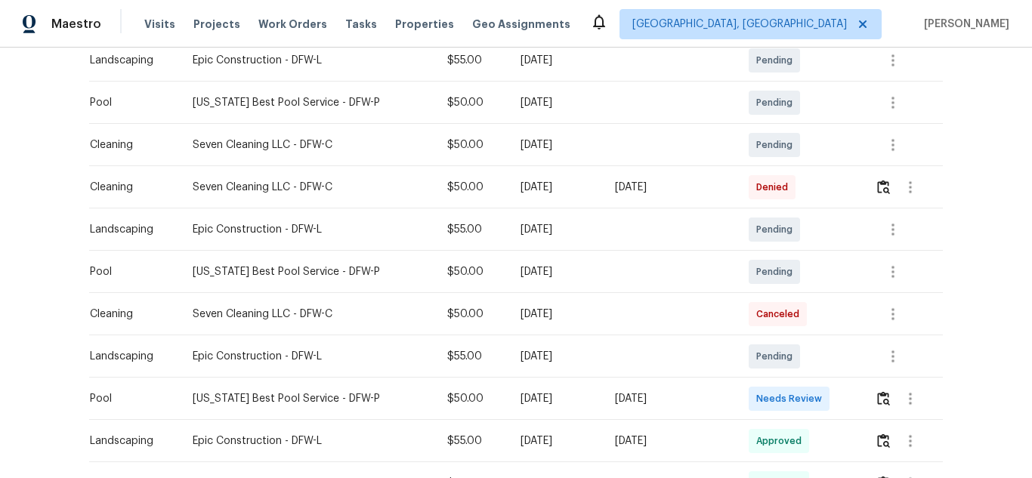
scroll to position [302, 0]
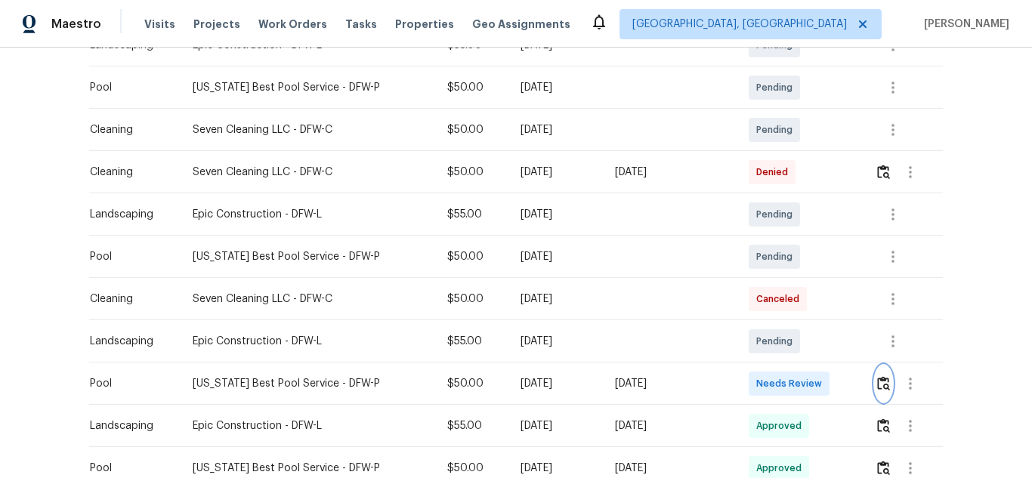
click at [875, 394] on button "button" at bounding box center [883, 384] width 17 height 36
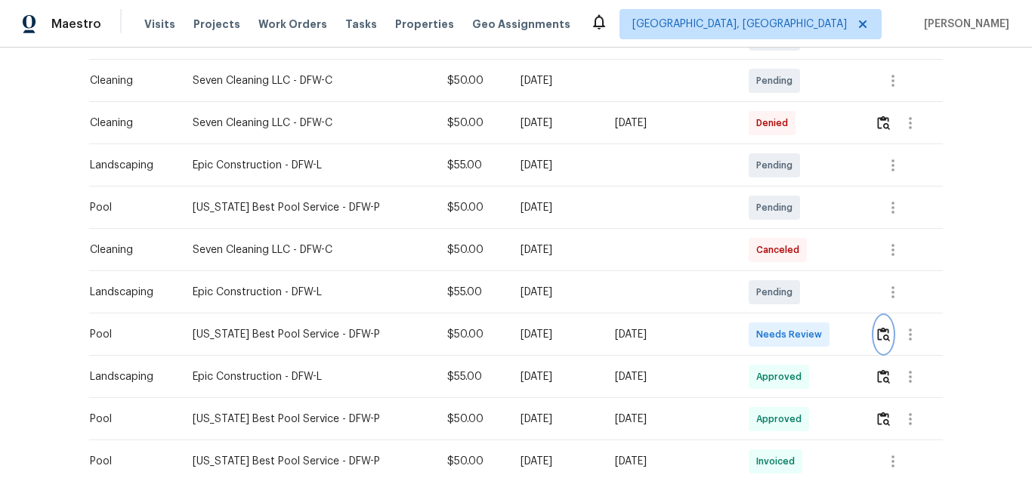
scroll to position [378, 0]
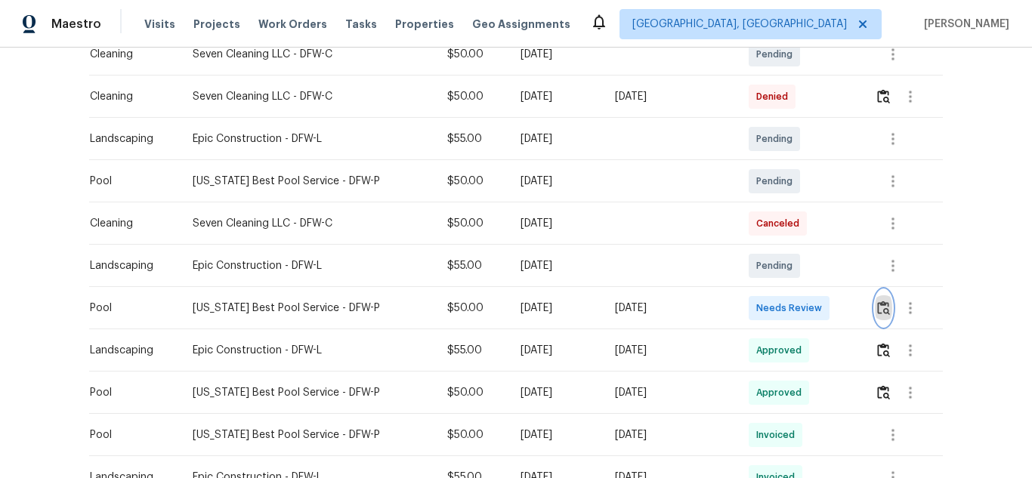
click at [877, 314] on img "button" at bounding box center [883, 308] width 13 height 14
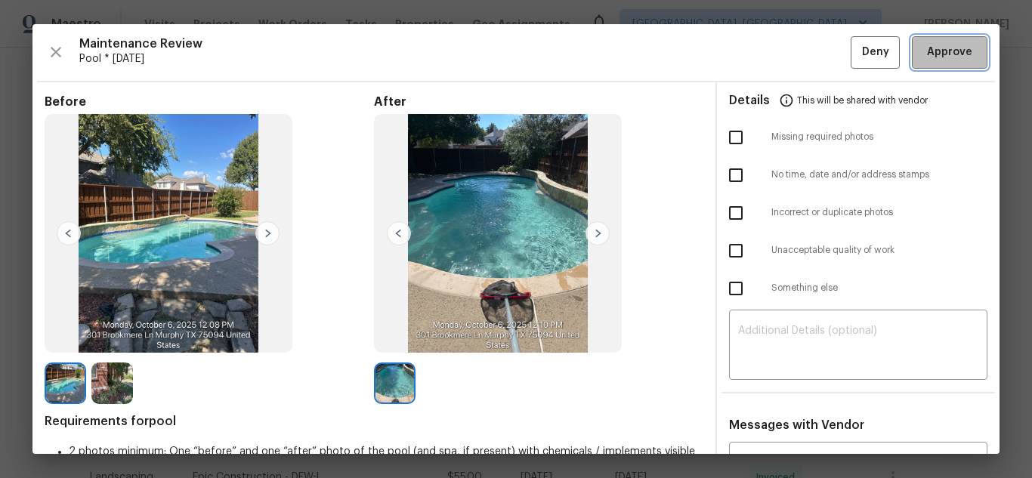
click at [927, 58] on span "Approve" at bounding box center [949, 52] width 45 height 19
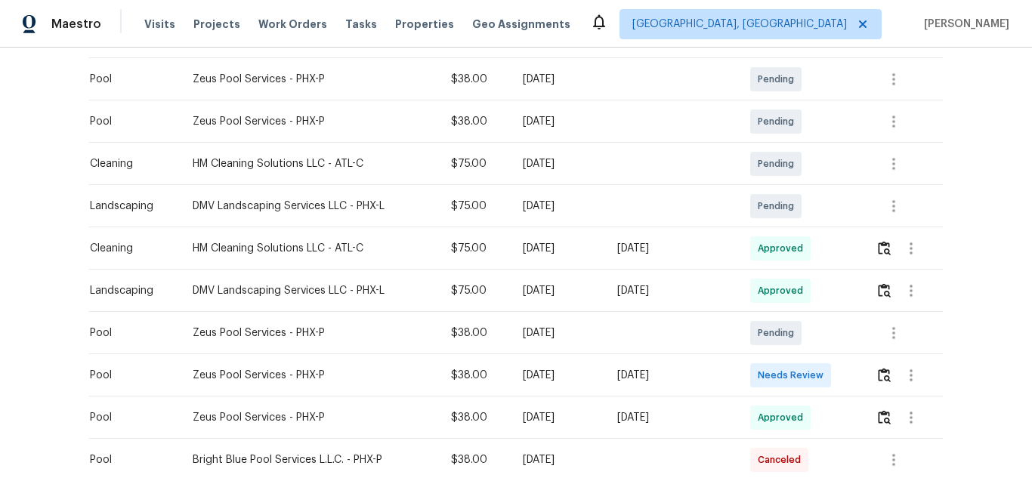
scroll to position [302, 0]
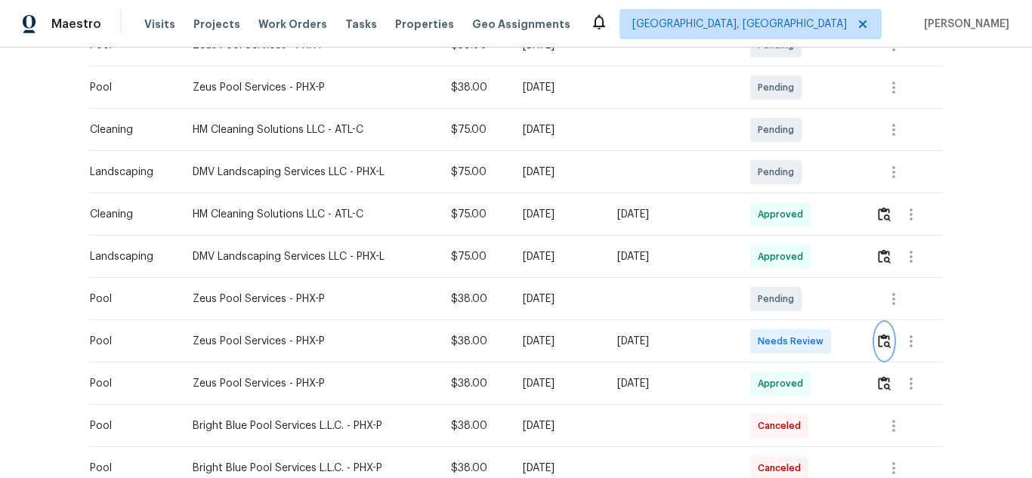
click at [878, 344] on img "button" at bounding box center [884, 341] width 13 height 14
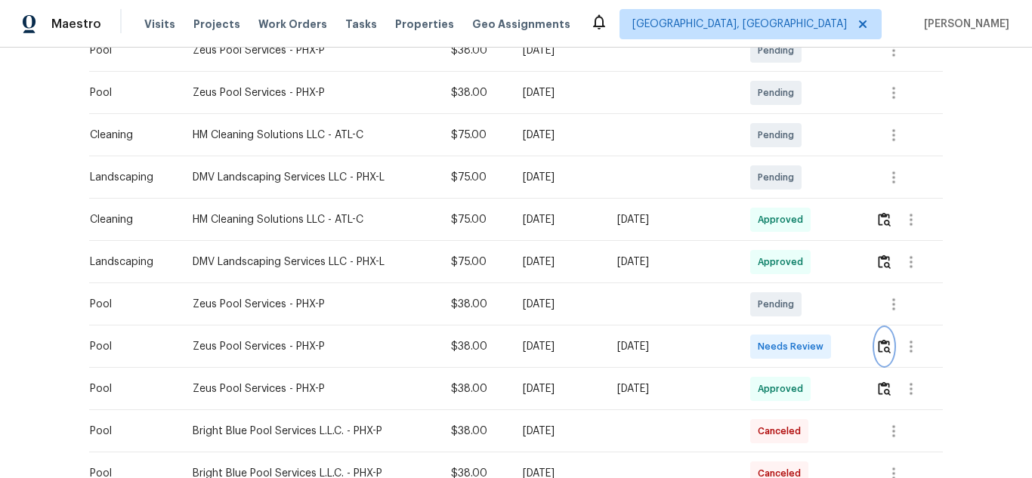
scroll to position [378, 0]
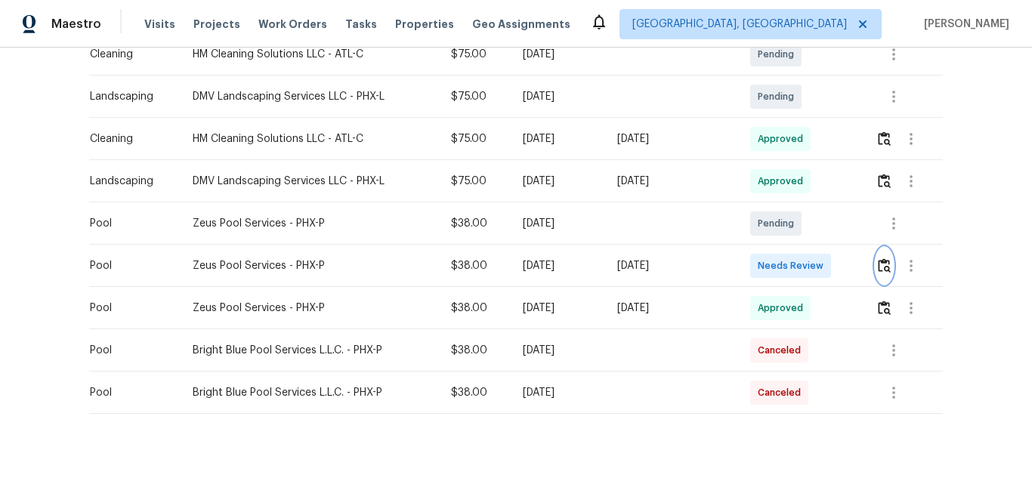
click at [880, 271] on img "button" at bounding box center [884, 265] width 13 height 14
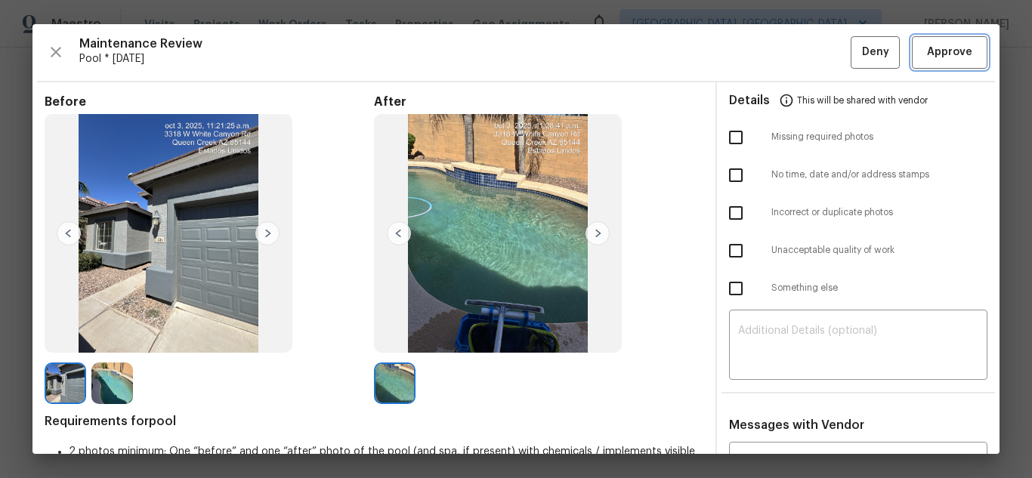
click at [939, 57] on span "Approve" at bounding box center [949, 52] width 45 height 19
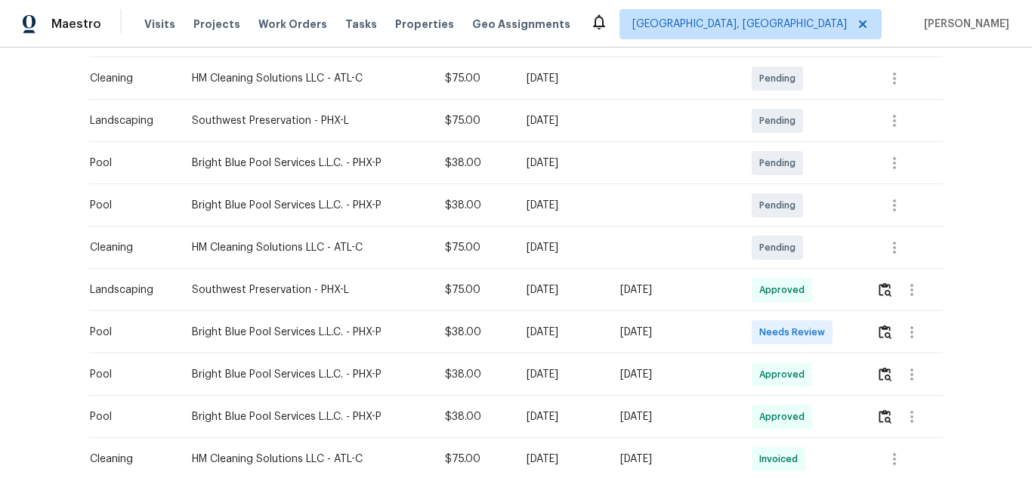
scroll to position [302, 0]
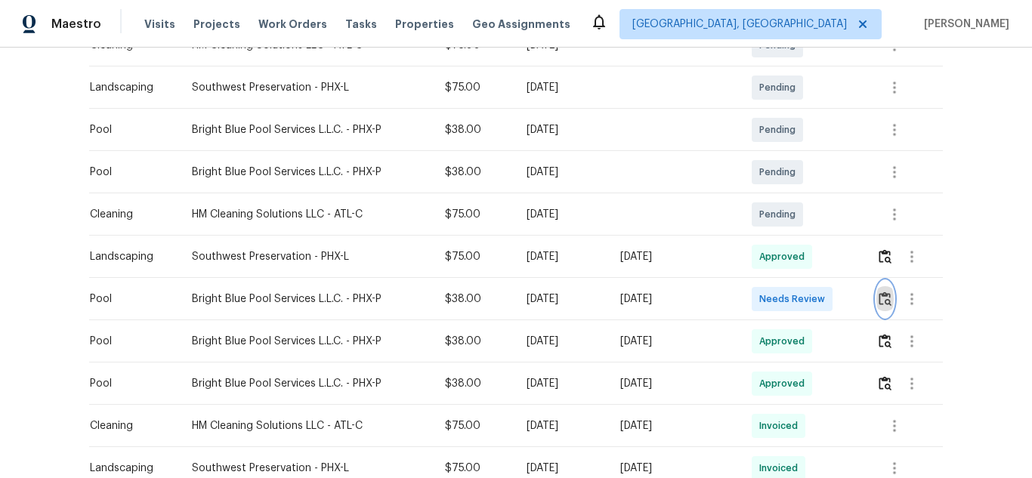
click at [881, 299] on img "button" at bounding box center [885, 299] width 13 height 14
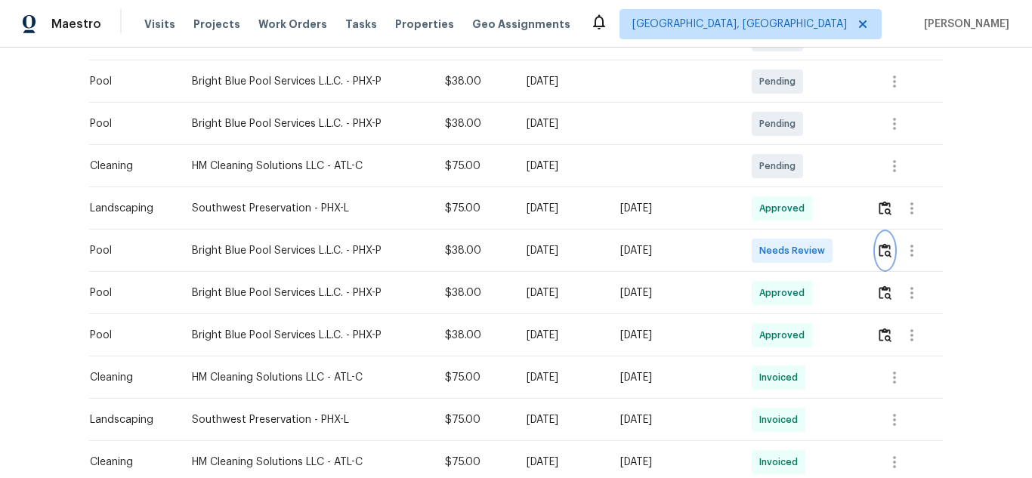
scroll to position [378, 0]
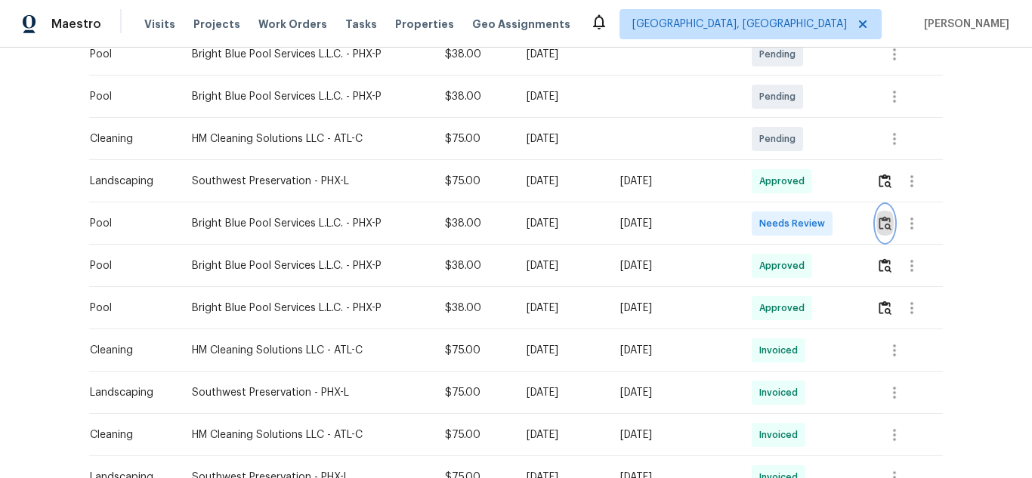
click at [879, 222] on img "button" at bounding box center [885, 223] width 13 height 14
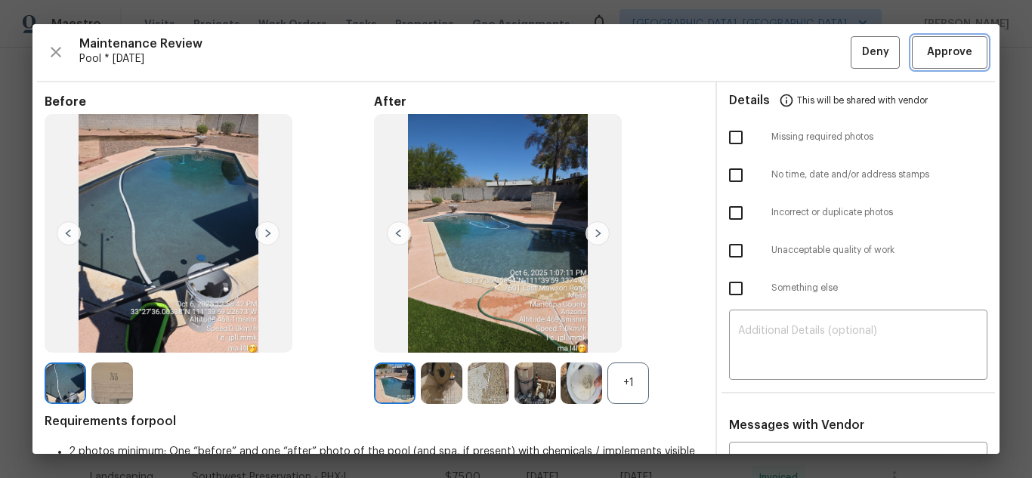
click at [912, 39] on button "Approve" at bounding box center [950, 52] width 76 height 32
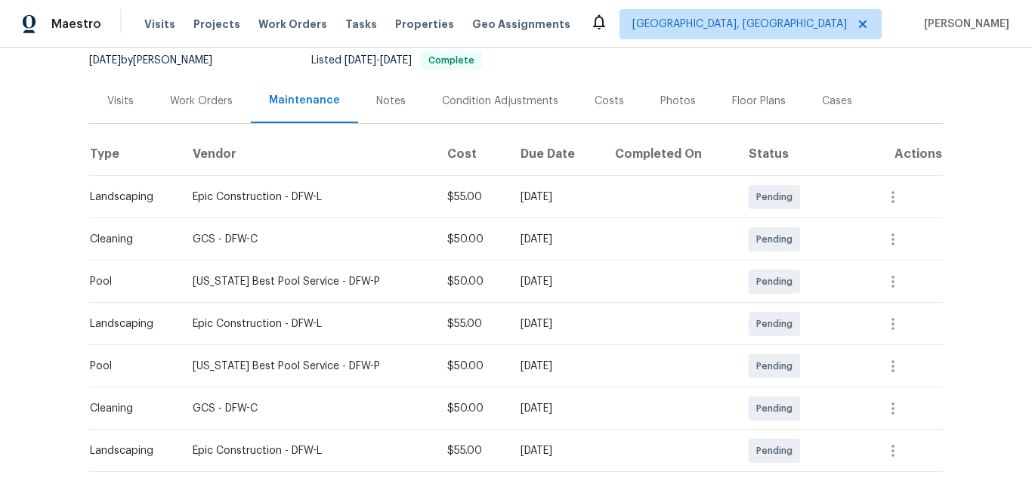
scroll to position [302, 0]
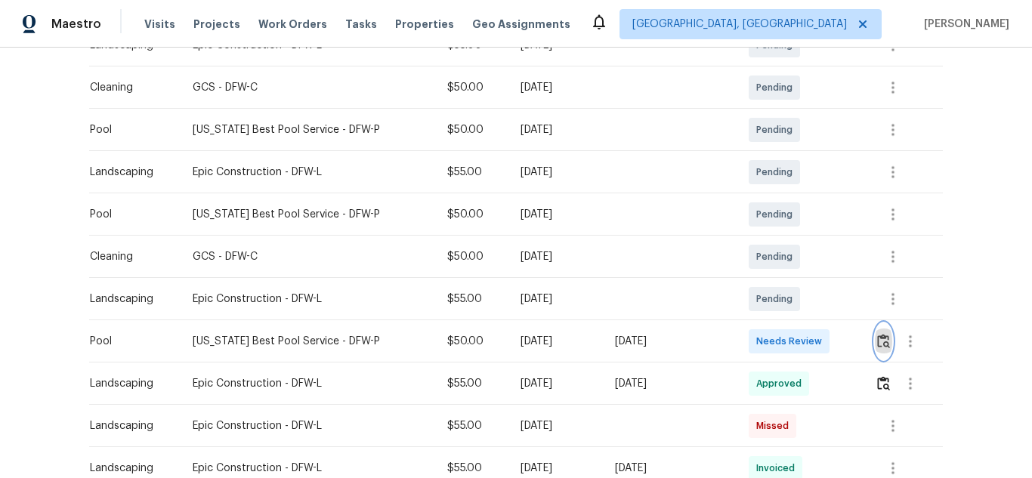
click at [882, 340] on img "button" at bounding box center [883, 341] width 13 height 14
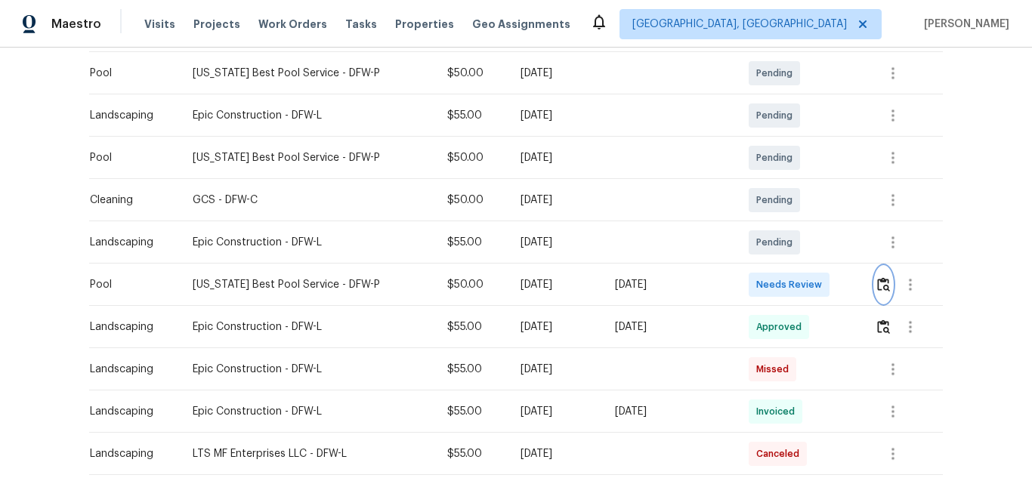
scroll to position [529, 0]
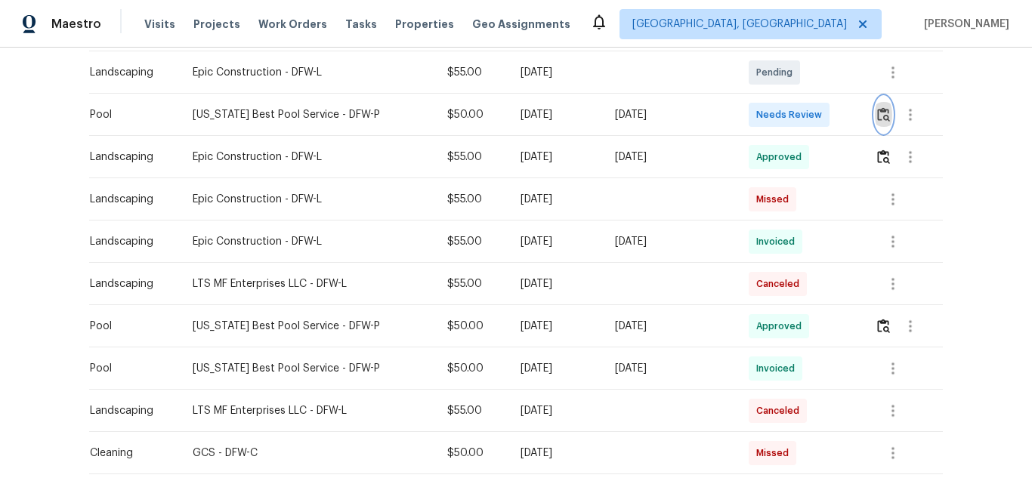
click at [880, 119] on img "button" at bounding box center [883, 114] width 13 height 14
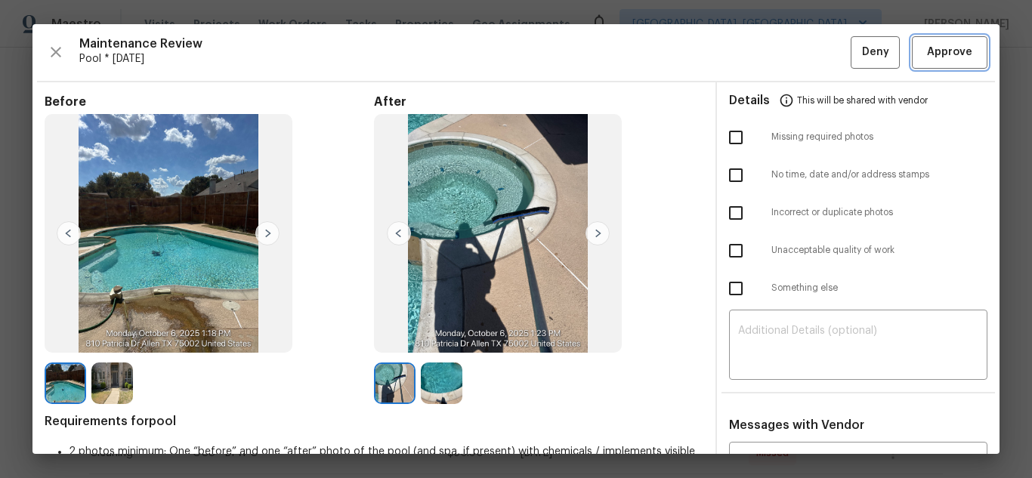
click at [924, 36] on button "Approve" at bounding box center [950, 52] width 76 height 32
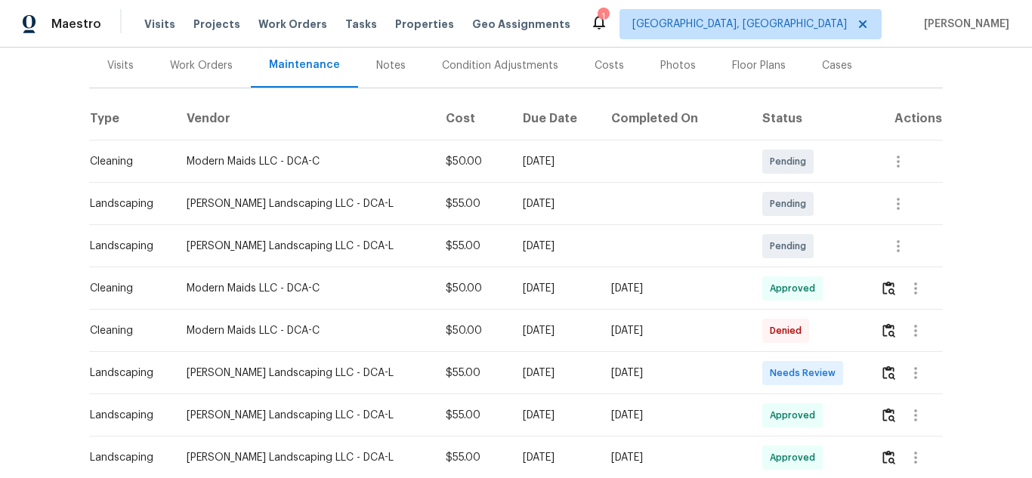
scroll to position [227, 0]
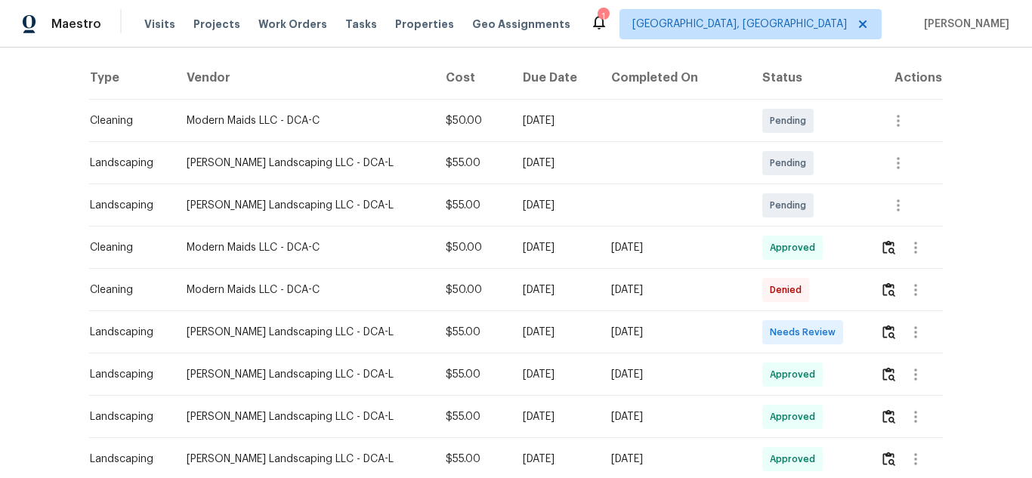
click at [869, 334] on td at bounding box center [905, 332] width 75 height 42
click at [883, 333] on img "button" at bounding box center [889, 332] width 13 height 14
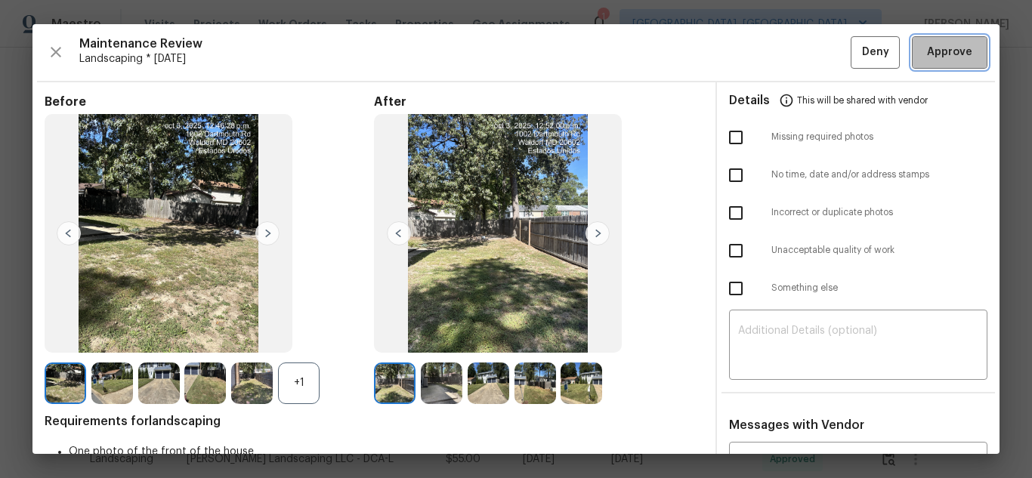
click at [927, 57] on span "Approve" at bounding box center [949, 52] width 45 height 19
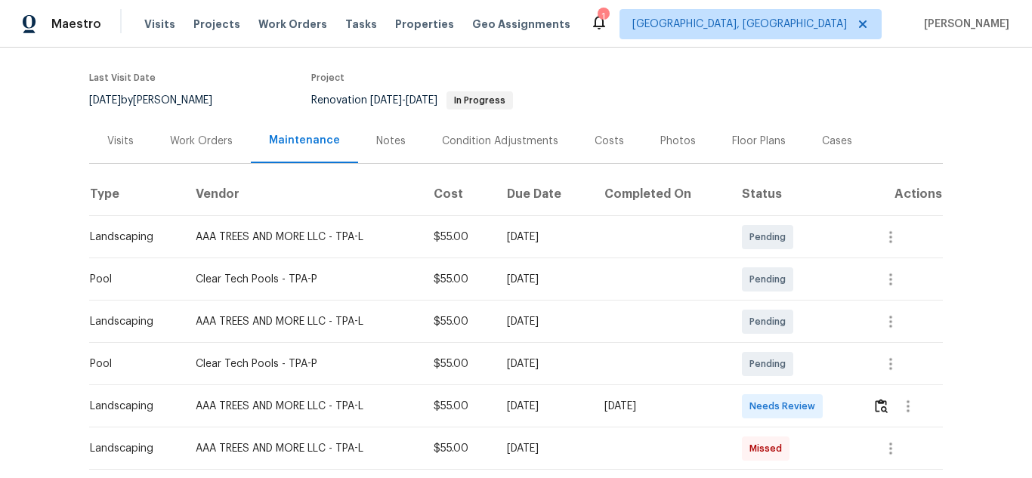
scroll to position [227, 0]
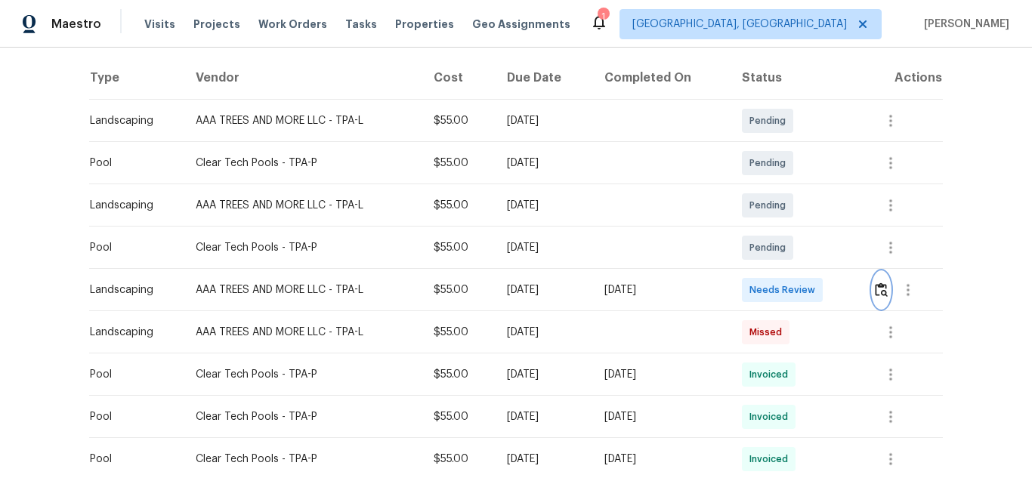
click at [875, 289] on img "button" at bounding box center [881, 290] width 13 height 14
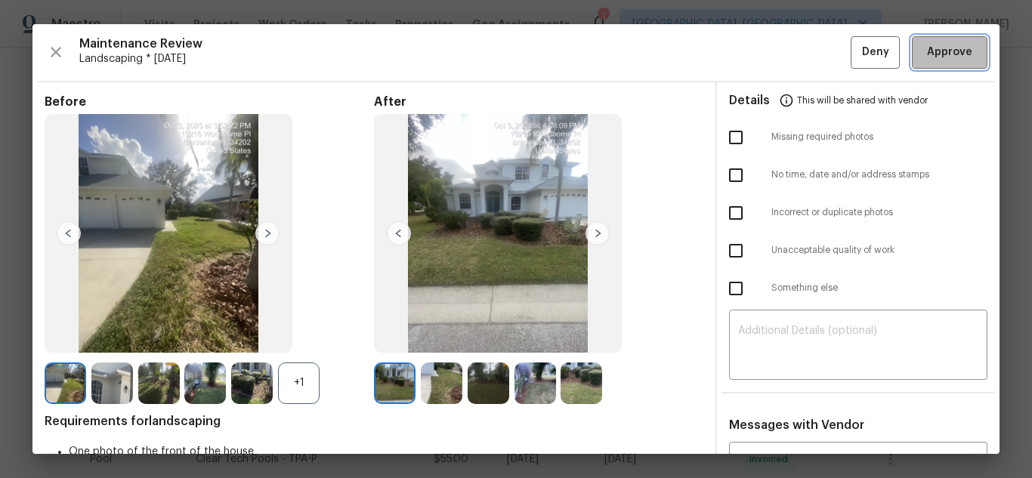
click at [927, 59] on span "Approve" at bounding box center [949, 52] width 45 height 19
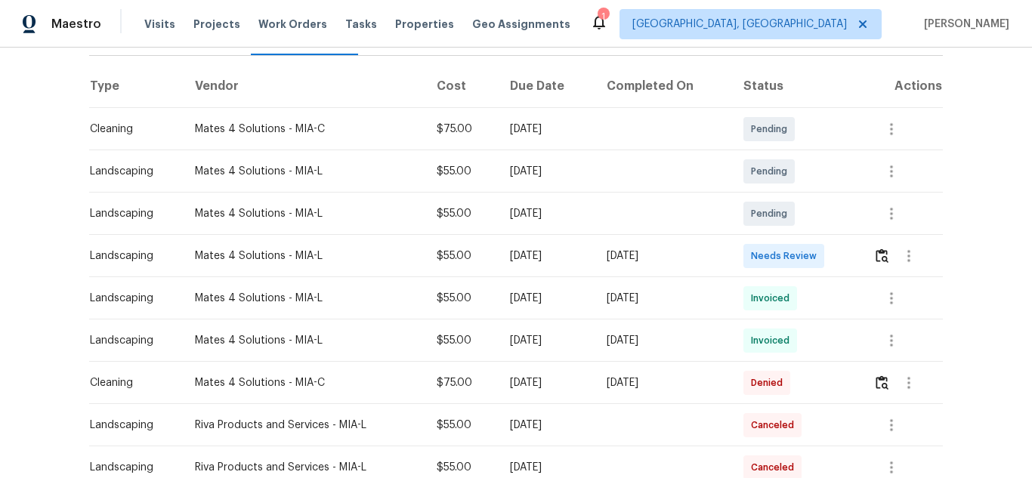
scroll to position [227, 0]
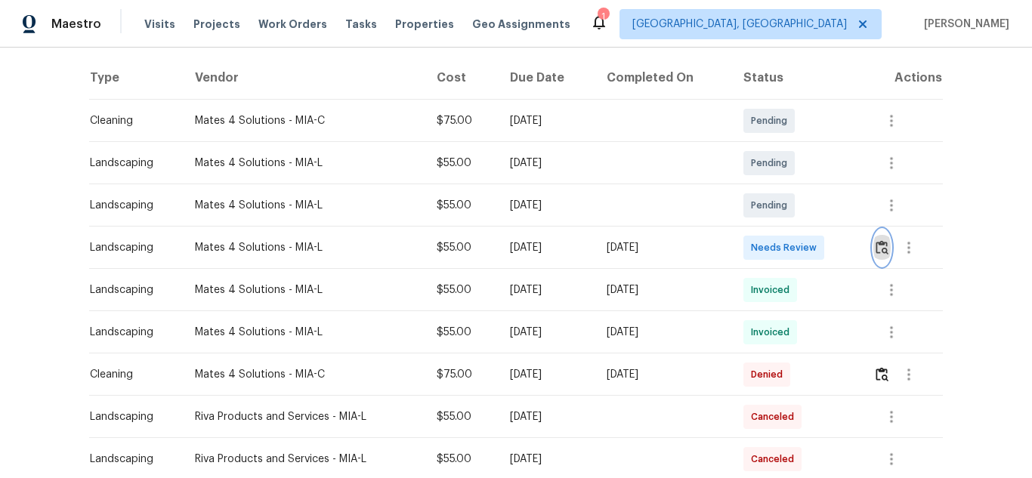
click at [879, 244] on img "button" at bounding box center [882, 247] width 13 height 14
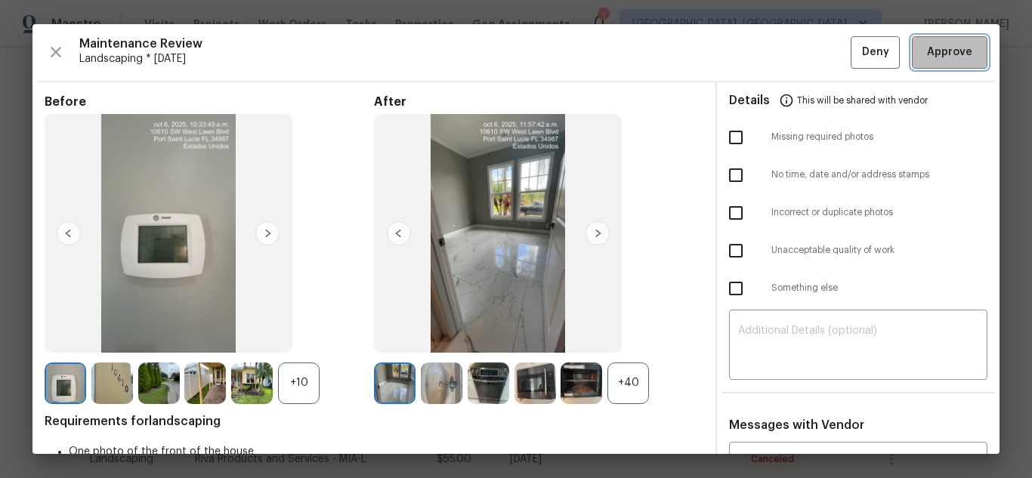
click at [927, 59] on span "Approve" at bounding box center [949, 52] width 45 height 19
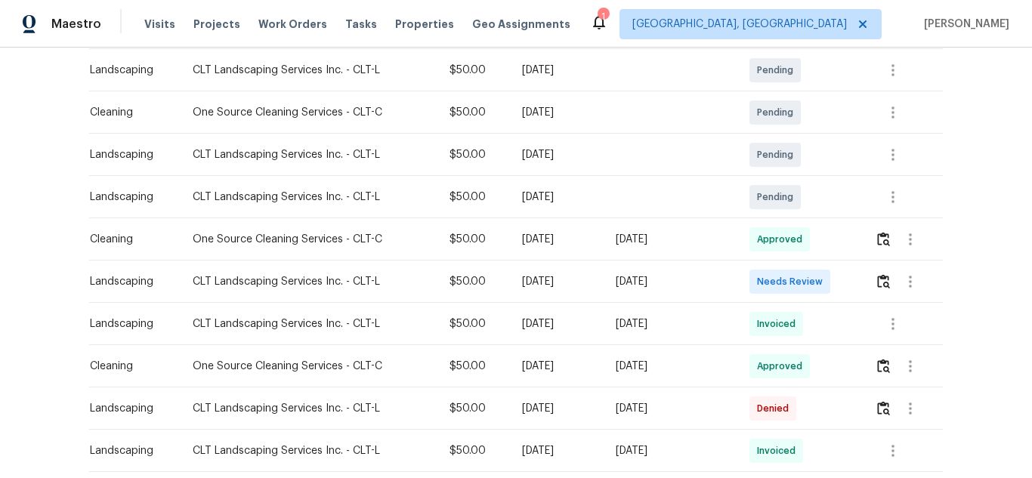
scroll to position [302, 0]
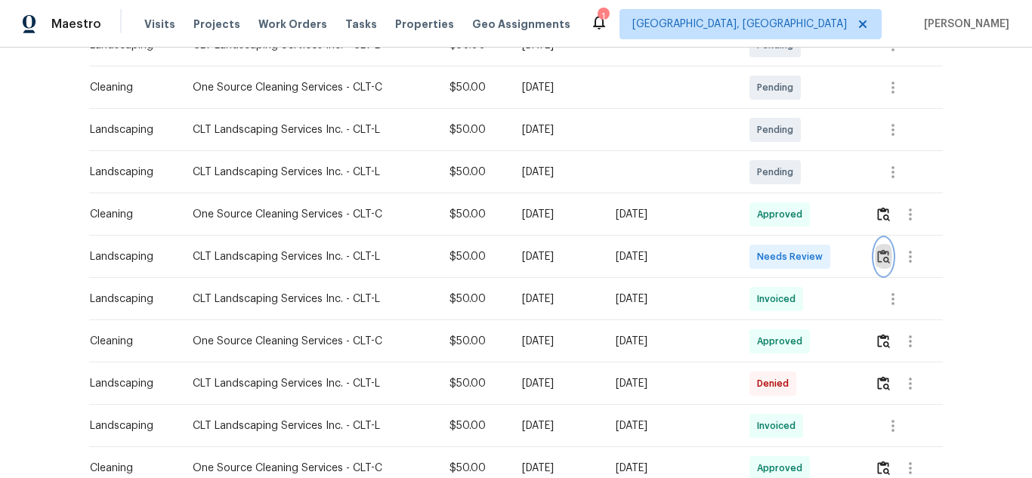
click at [883, 264] on img "button" at bounding box center [883, 256] width 13 height 14
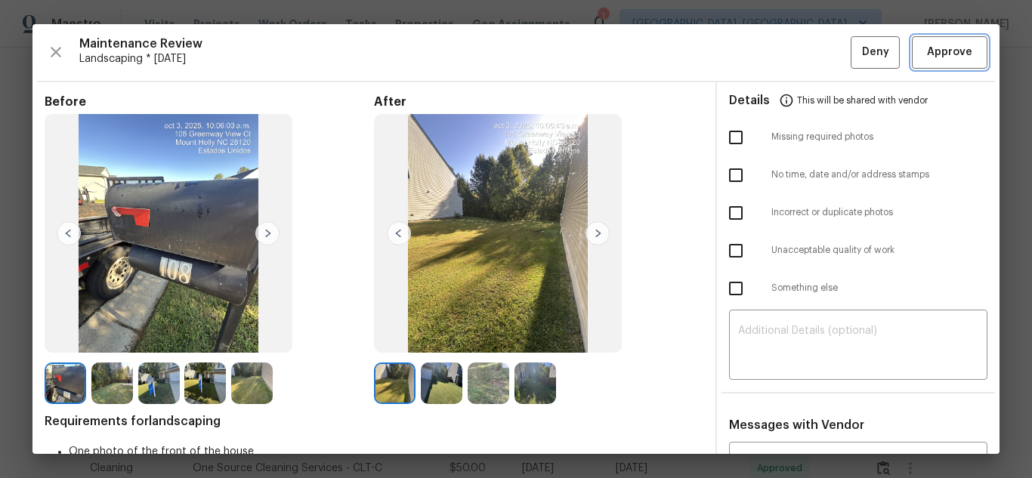
click at [927, 58] on span "Approve" at bounding box center [949, 52] width 45 height 19
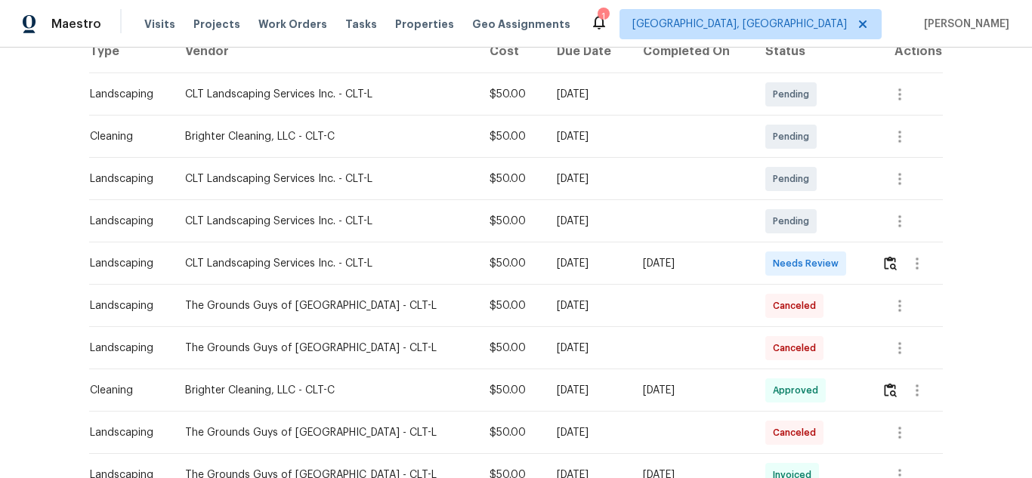
scroll to position [302, 0]
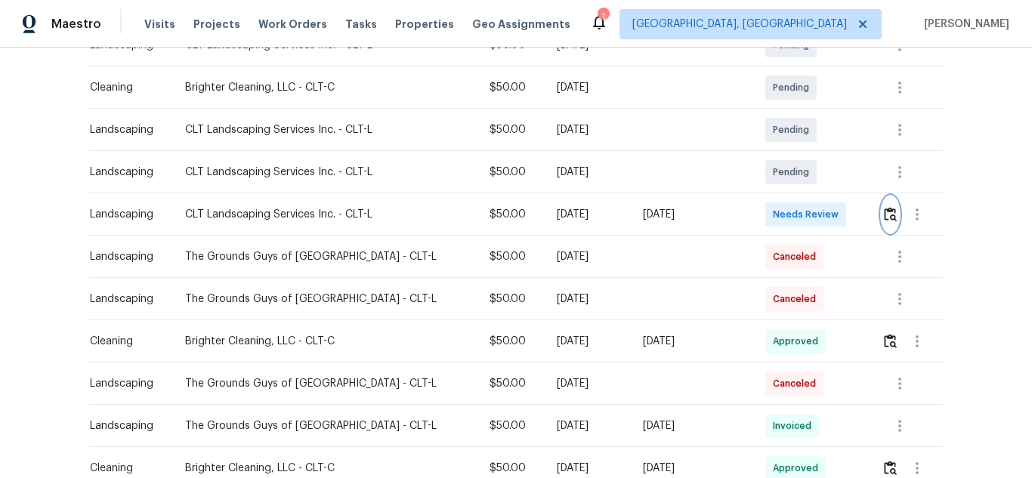
click at [884, 215] on img "button" at bounding box center [890, 214] width 13 height 14
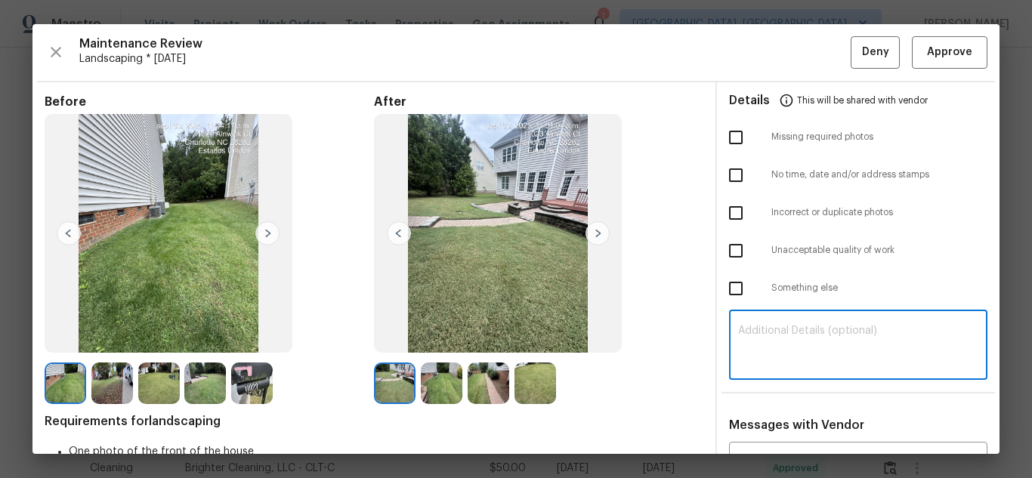
click at [754, 332] on textarea at bounding box center [858, 347] width 240 height 42
paste textarea "Maintenance Audit Team: Hello! Unfortunately, this landscaping visit completed …"
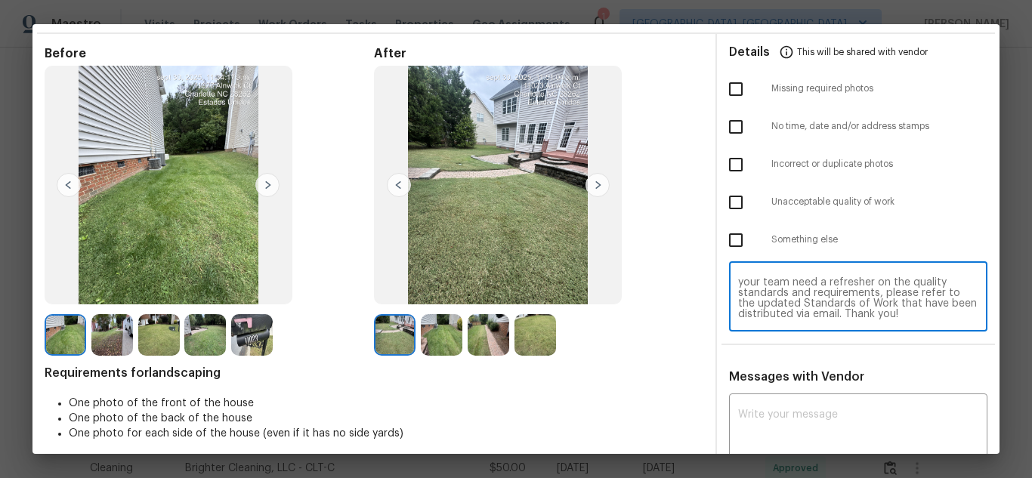
scroll to position [104, 0]
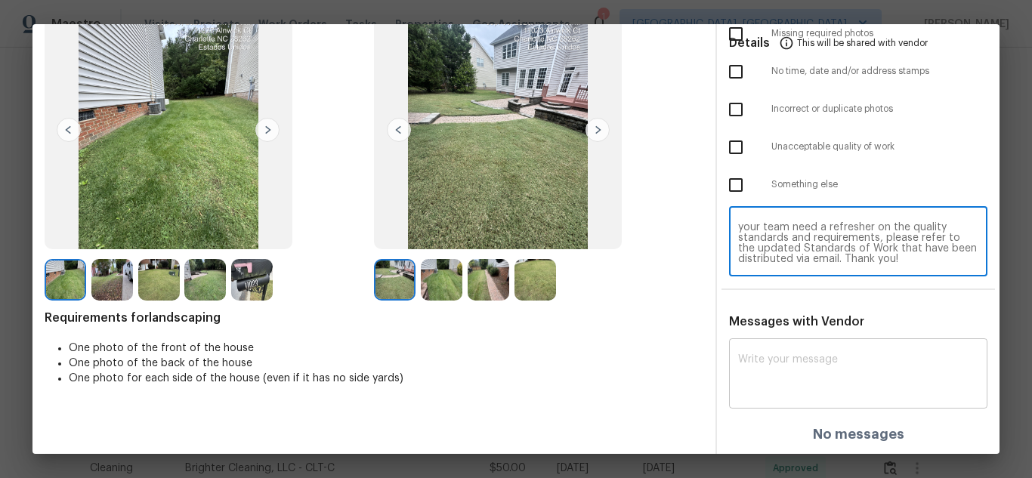
type textarea "Maintenance Audit Team: Hello! Unfortunately, this landscaping visit completed …"
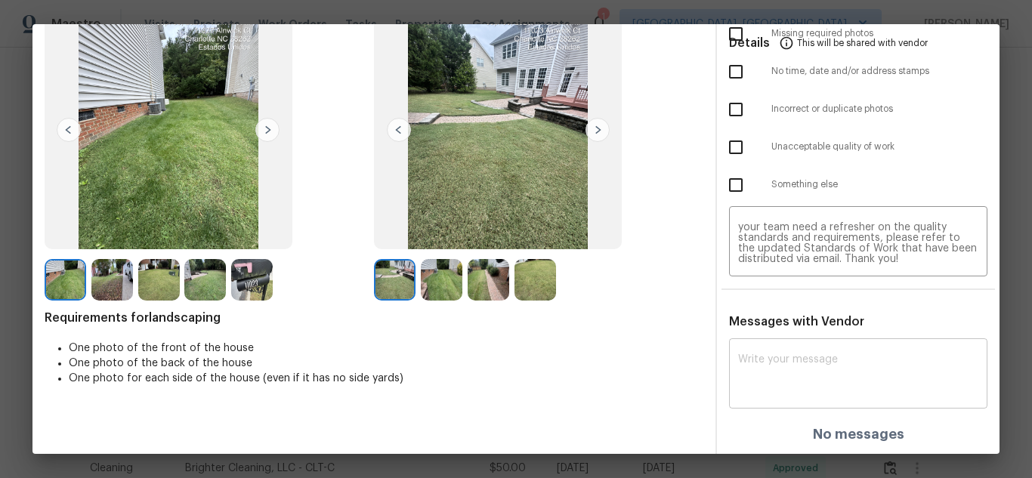
click at [794, 347] on div "x ​" at bounding box center [858, 375] width 258 height 67
paste textarea "Maintenance Audit Team: Hello! Unfortunately, this landscaping visit completed …"
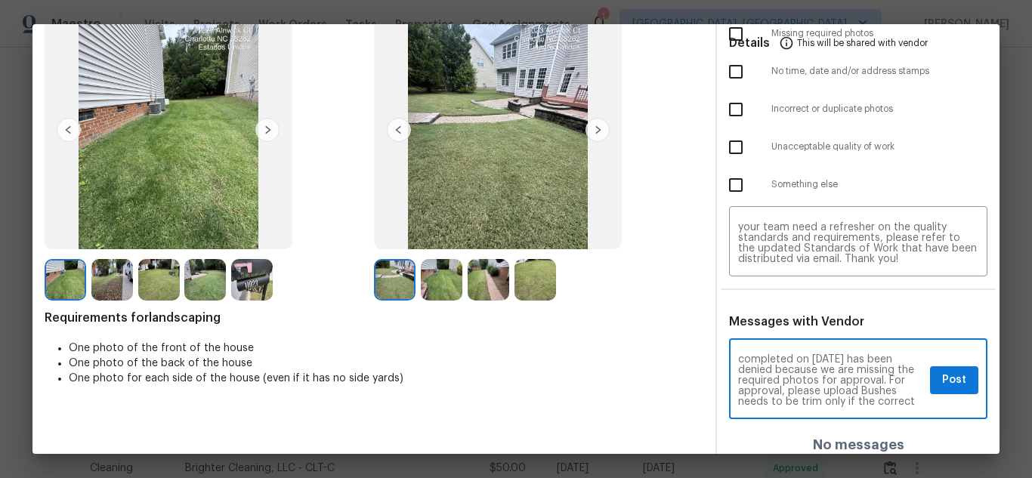
scroll to position [30, 0]
type textarea "Maintenance Audit Team: Hello! Unfortunately, this landscaping visit completed …"
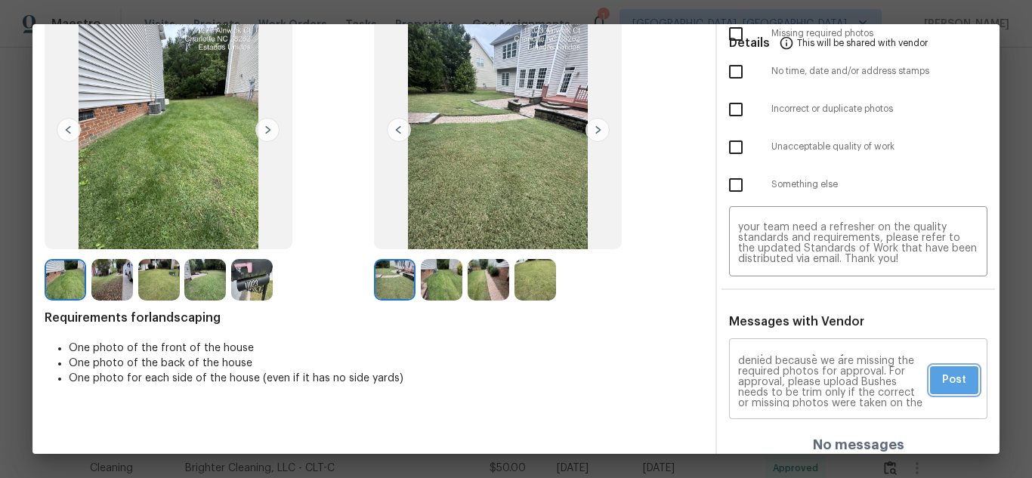
click at [930, 380] on button "Post" at bounding box center [954, 381] width 48 height 28
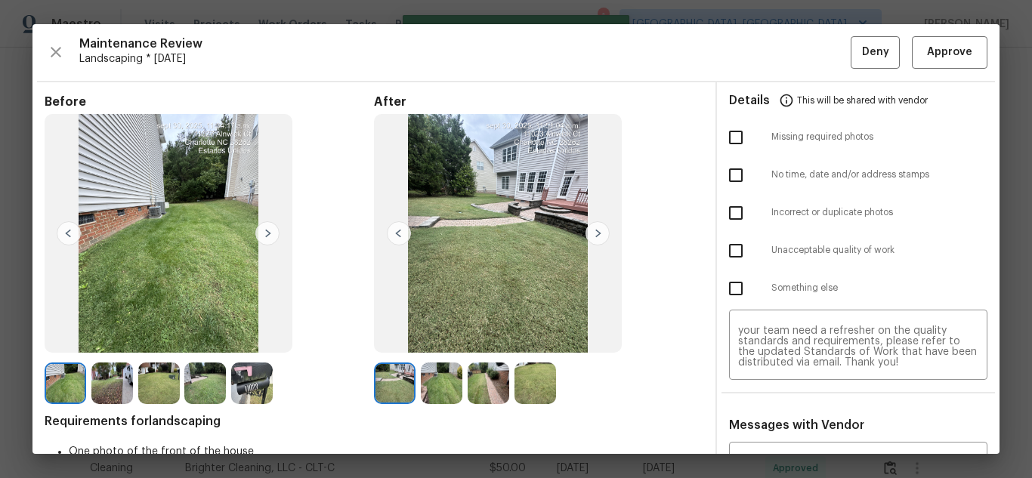
scroll to position [0, 0]
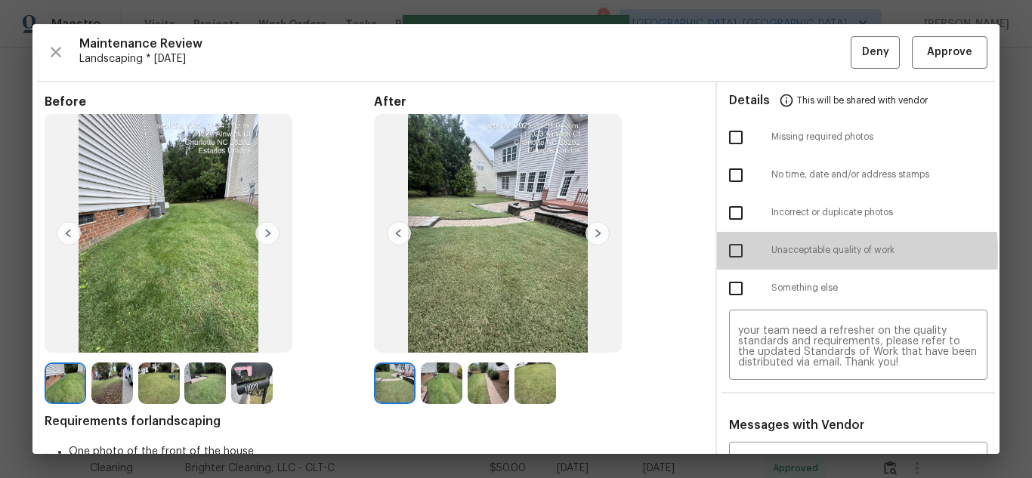
click at [731, 254] on input "checkbox" at bounding box center [736, 251] width 32 height 32
checkbox input "true"
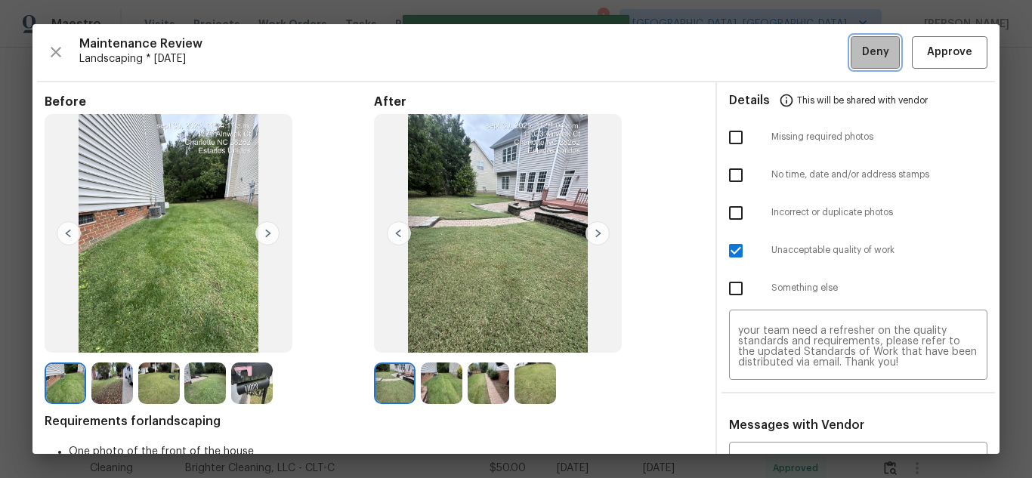
click at [865, 45] on span "Deny" at bounding box center [875, 52] width 27 height 19
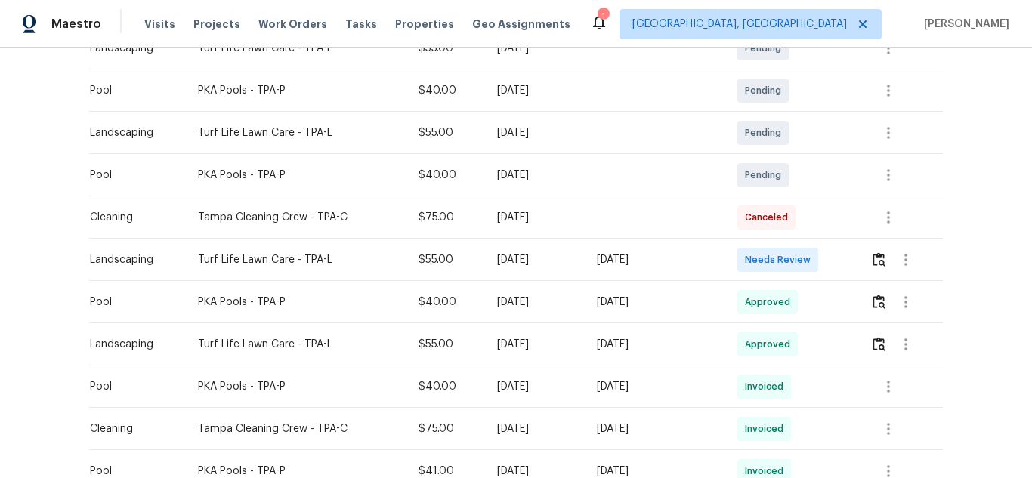
scroll to position [302, 0]
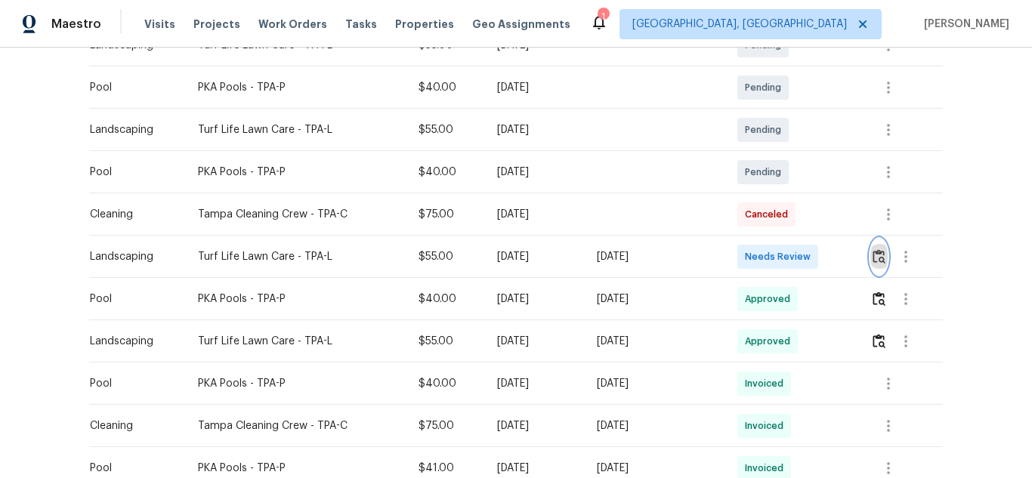
click at [878, 254] on img "button" at bounding box center [879, 256] width 13 height 14
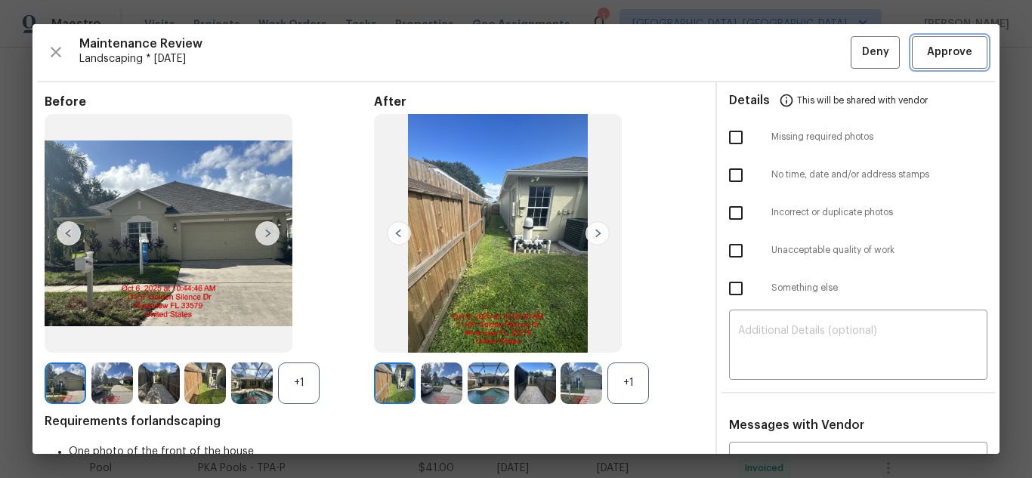
click at [927, 47] on span "Approve" at bounding box center [949, 52] width 45 height 19
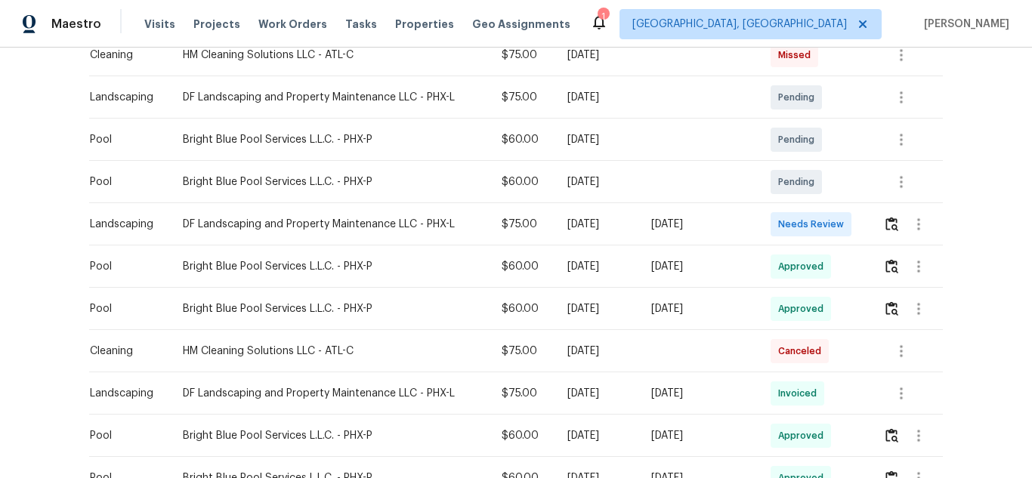
scroll to position [378, 0]
click at [886, 221] on img "button" at bounding box center [892, 223] width 13 height 14
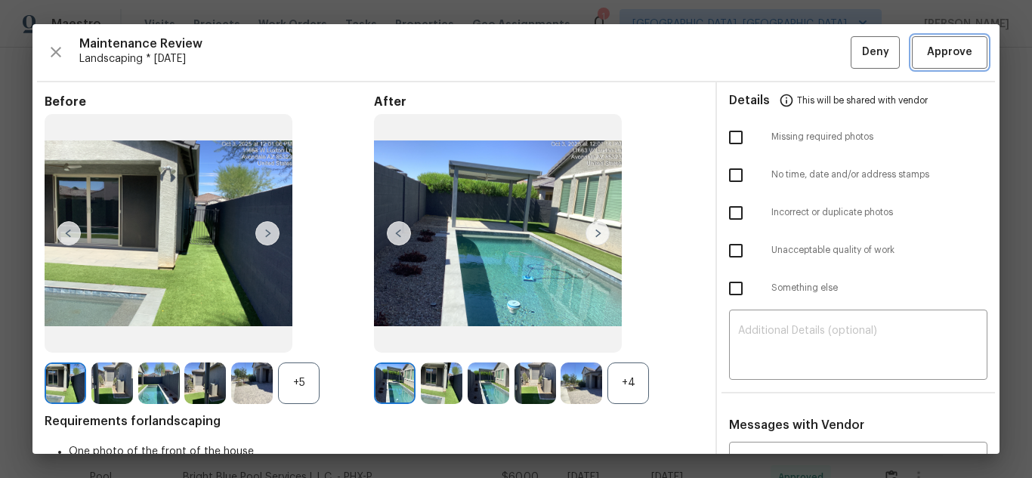
click at [927, 47] on span "Approve" at bounding box center [949, 52] width 45 height 19
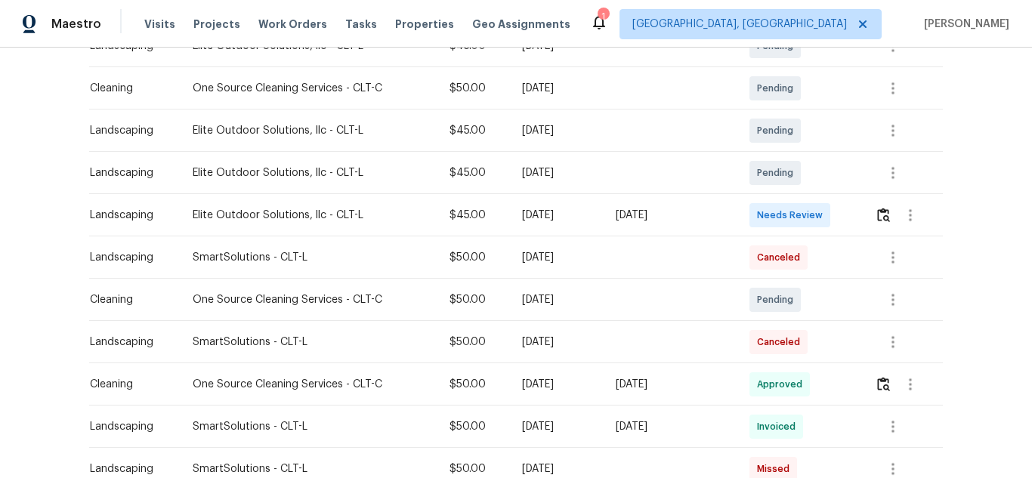
scroll to position [302, 0]
click at [880, 215] on img "button" at bounding box center [883, 214] width 13 height 14
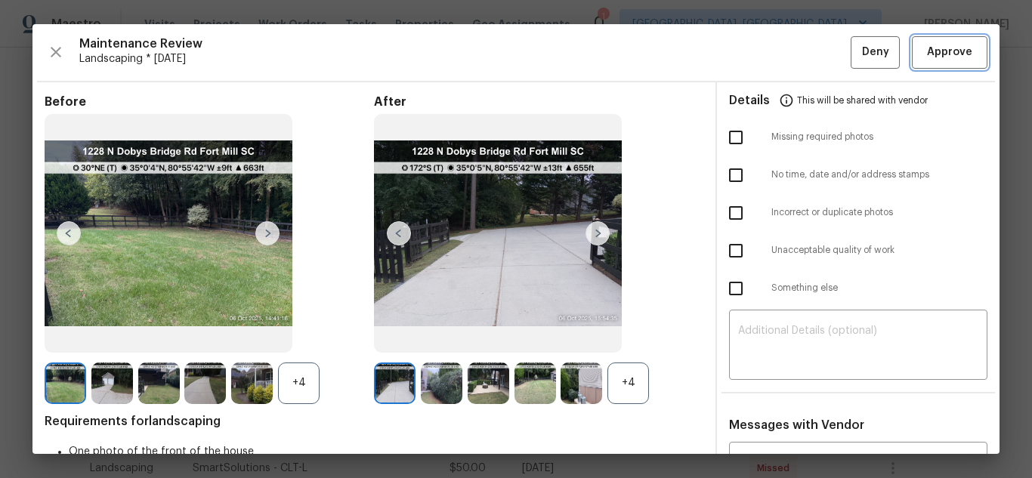
click at [927, 47] on span "Approve" at bounding box center [949, 52] width 45 height 19
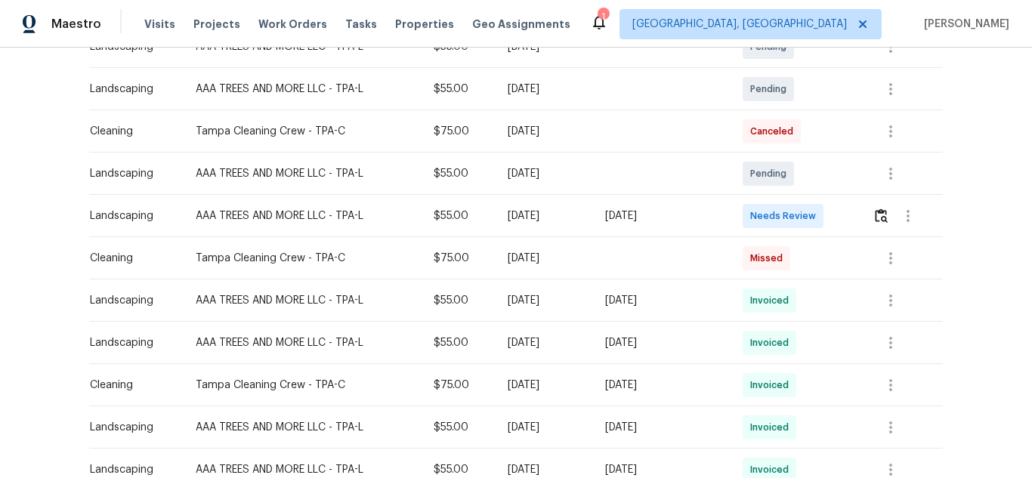
scroll to position [302, 0]
click at [880, 219] on img "button" at bounding box center [881, 214] width 13 height 14
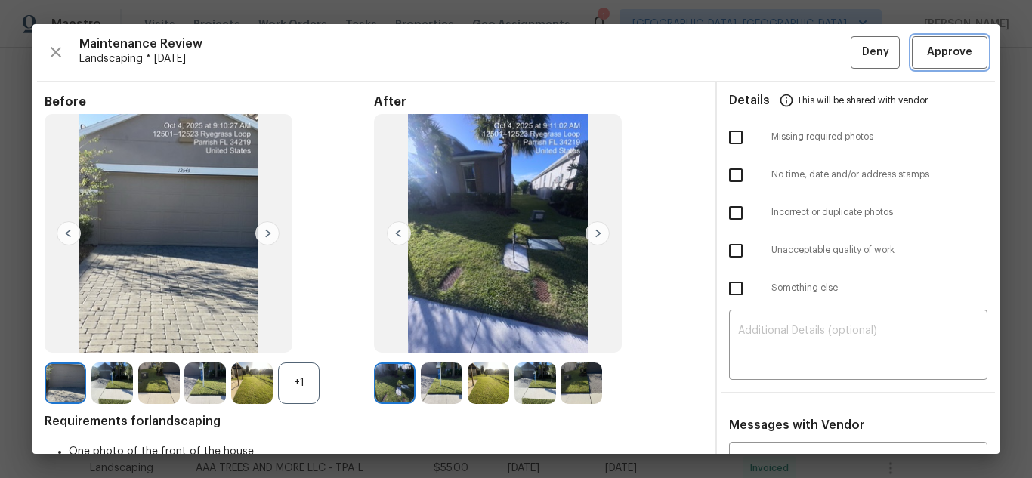
click at [927, 47] on span "Approve" at bounding box center [949, 52] width 45 height 19
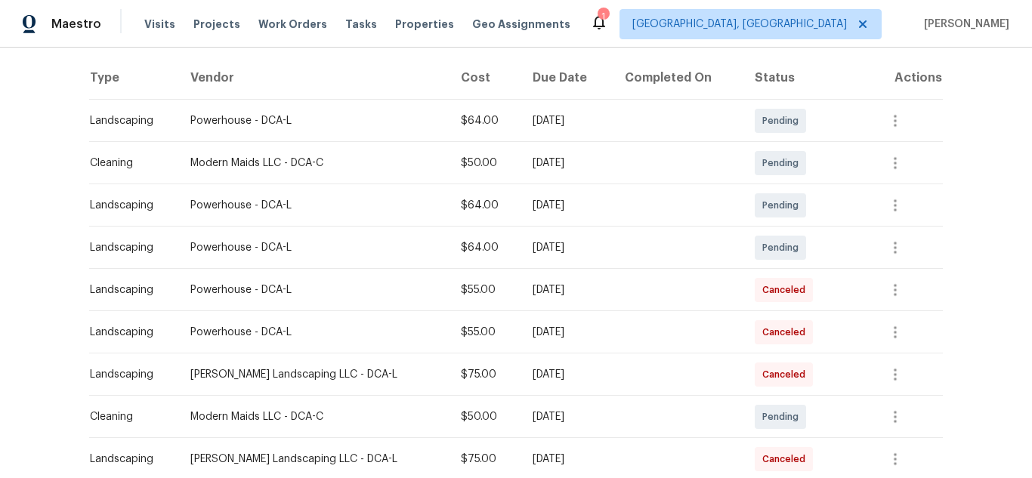
scroll to position [453, 0]
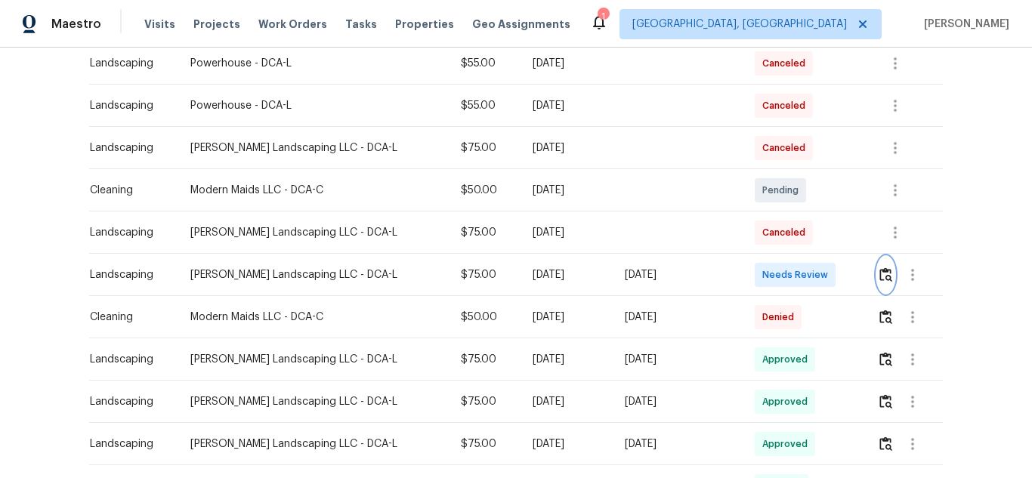
click at [880, 277] on img "button" at bounding box center [886, 275] width 13 height 14
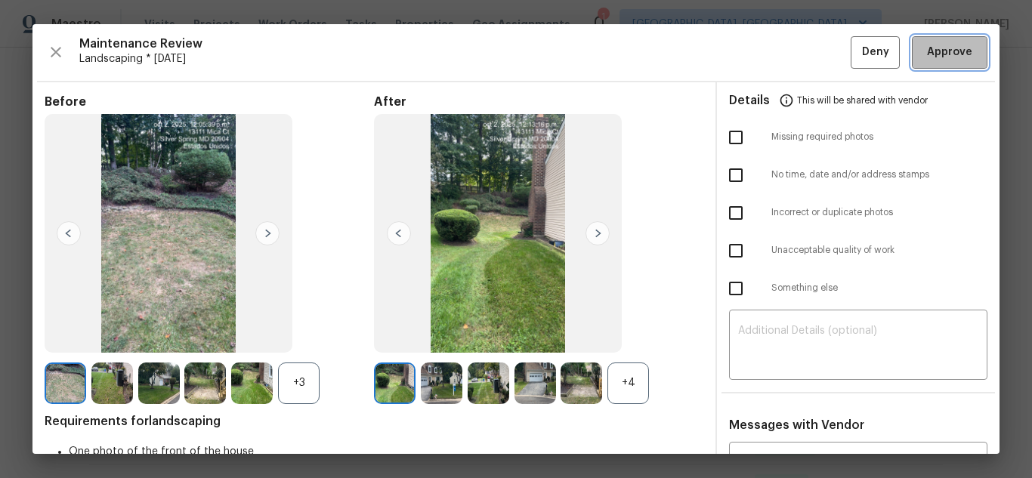
click at [927, 45] on span "Approve" at bounding box center [949, 52] width 45 height 19
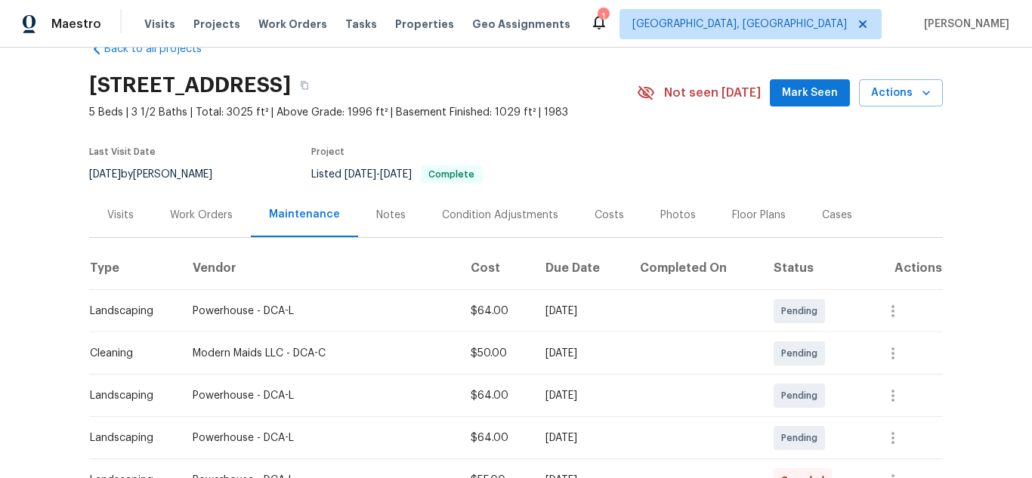
scroll to position [0, 0]
